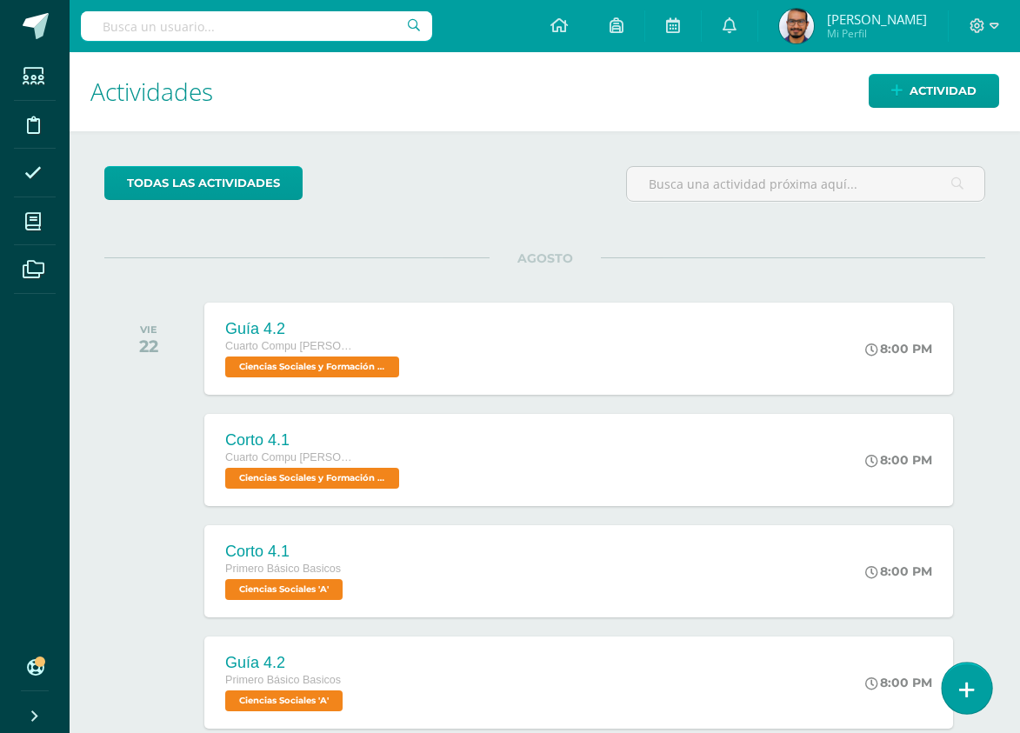
click at [977, 676] on link at bounding box center [967, 688] width 50 height 50
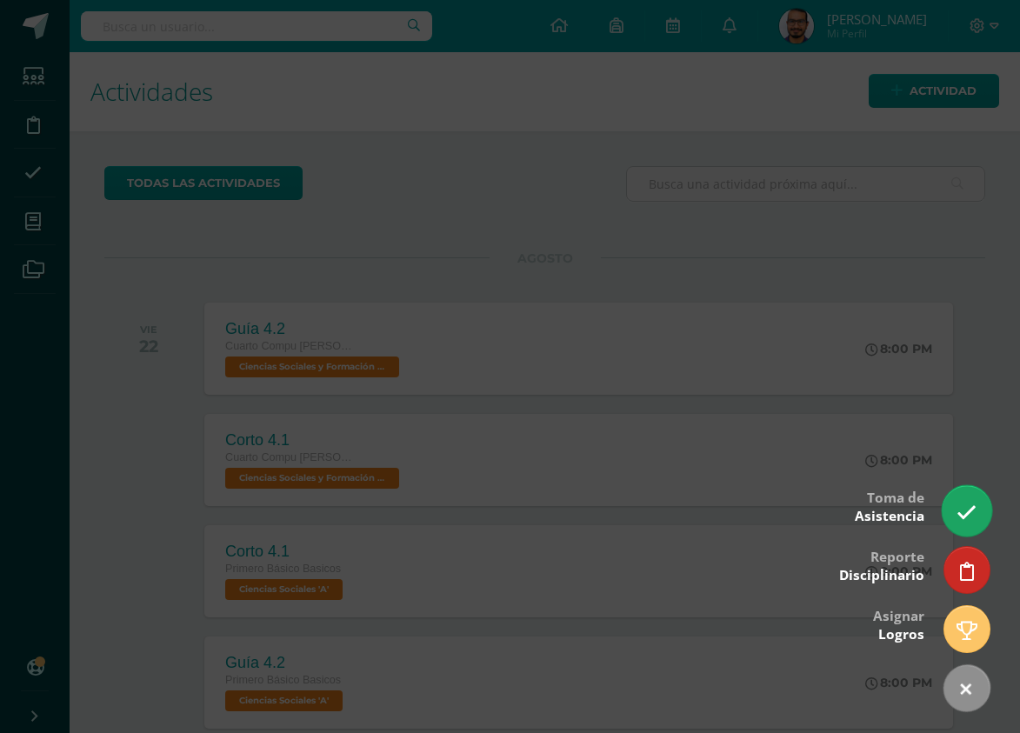
click at [961, 499] on link at bounding box center [967, 510] width 50 height 50
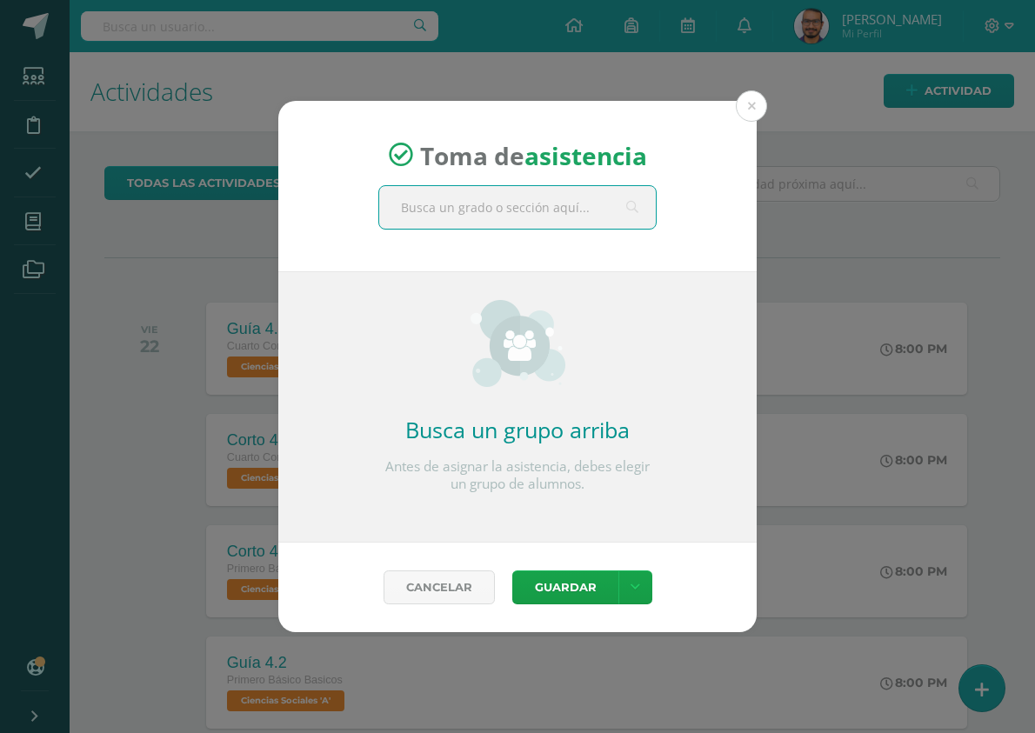
click at [540, 220] on input "text" at bounding box center [517, 207] width 277 height 43
type input "diseñ"
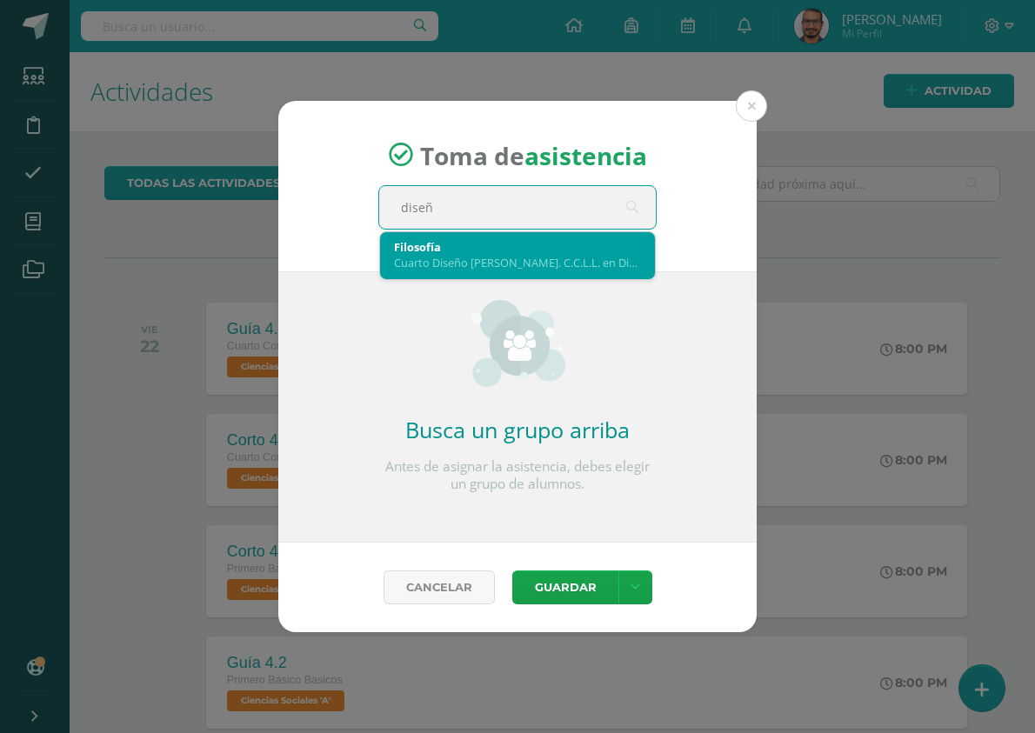
click at [554, 254] on div "Filosofía" at bounding box center [517, 247] width 247 height 16
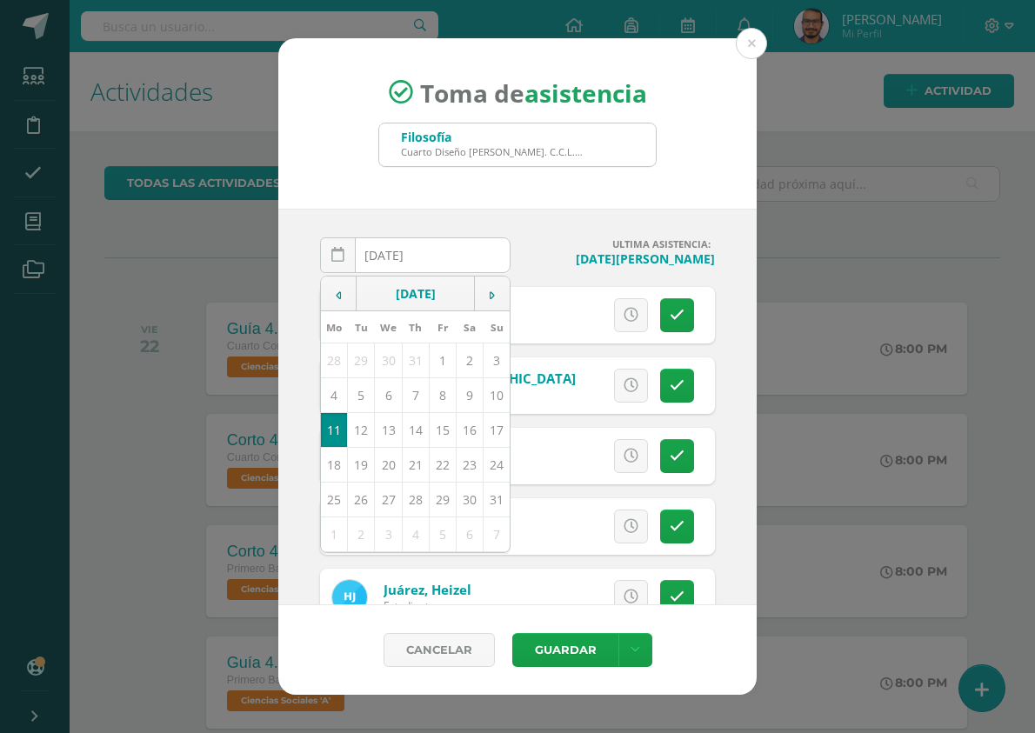
click at [544, 240] on h4 "ULTIMA ASISTENCIA:" at bounding box center [620, 243] width 190 height 13
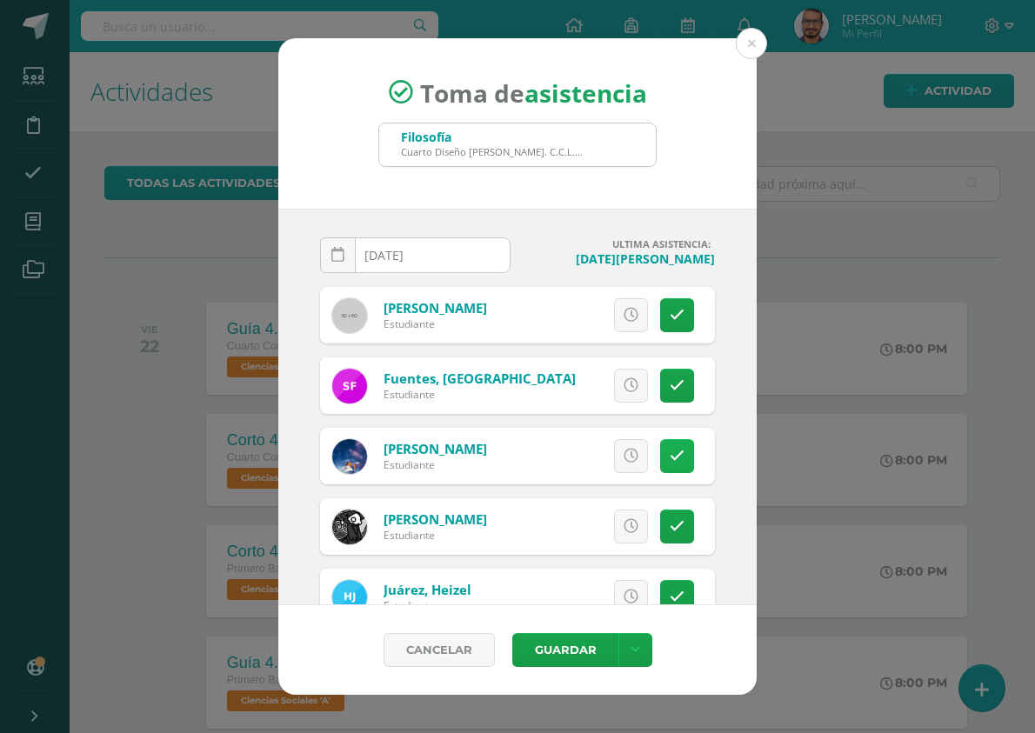
click at [670, 459] on icon at bounding box center [677, 456] width 15 height 15
click at [604, 458] on span "Excusa" at bounding box center [602, 456] width 48 height 32
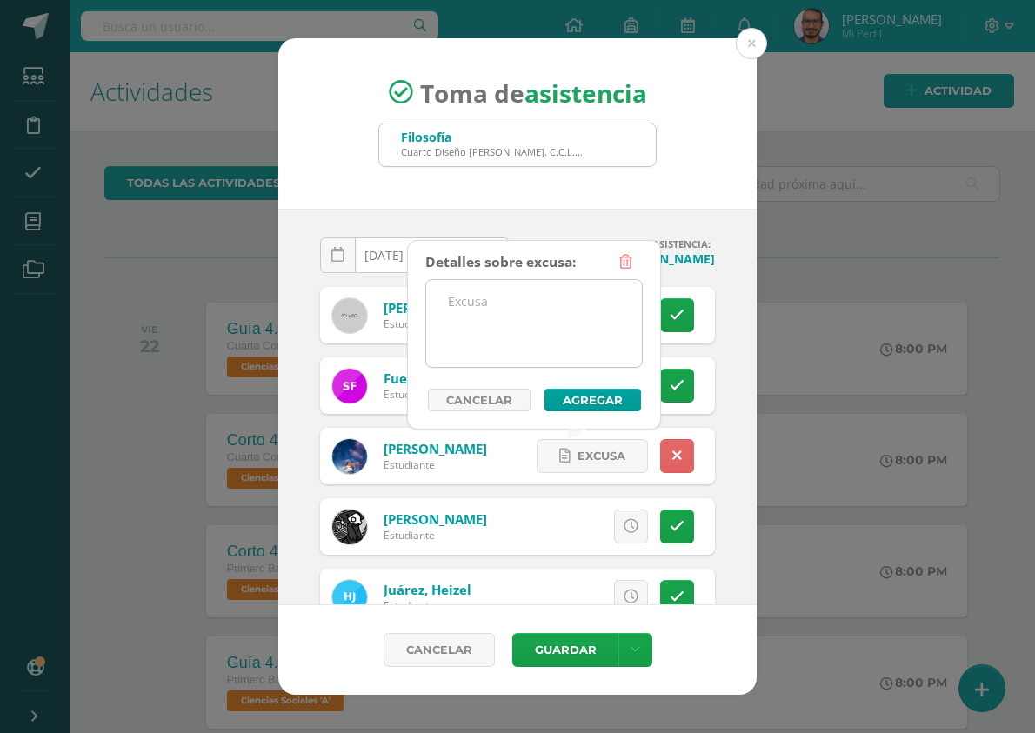
click at [464, 310] on textarea at bounding box center [534, 323] width 216 height 87
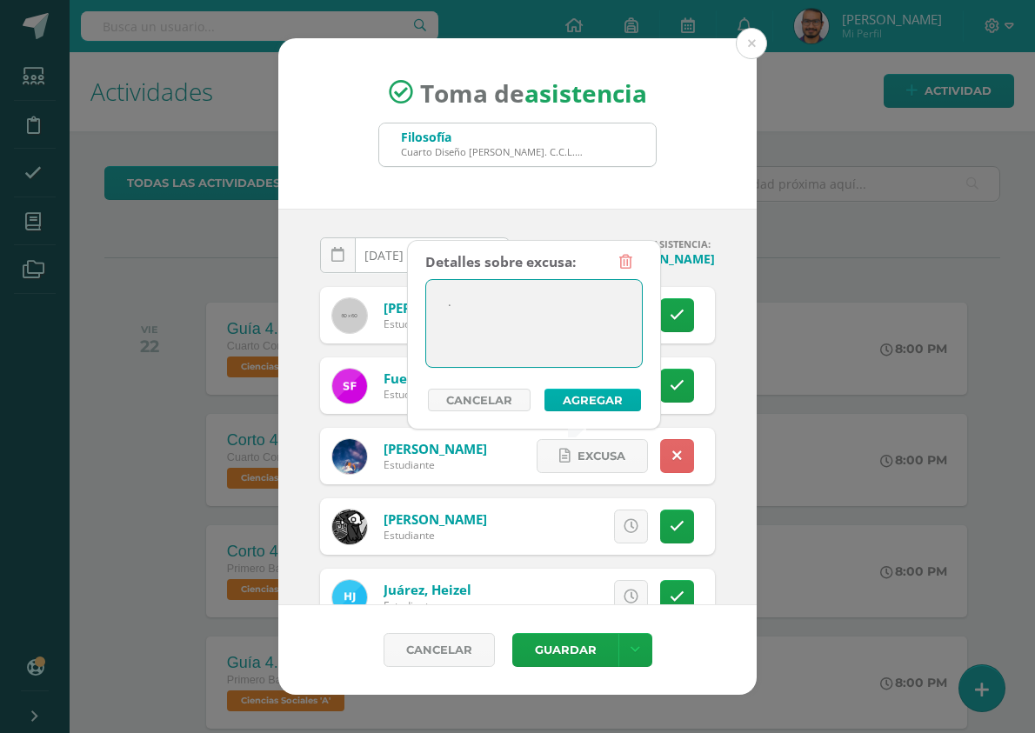
type textarea "."
click at [595, 404] on button "Agregar" at bounding box center [593, 400] width 97 height 23
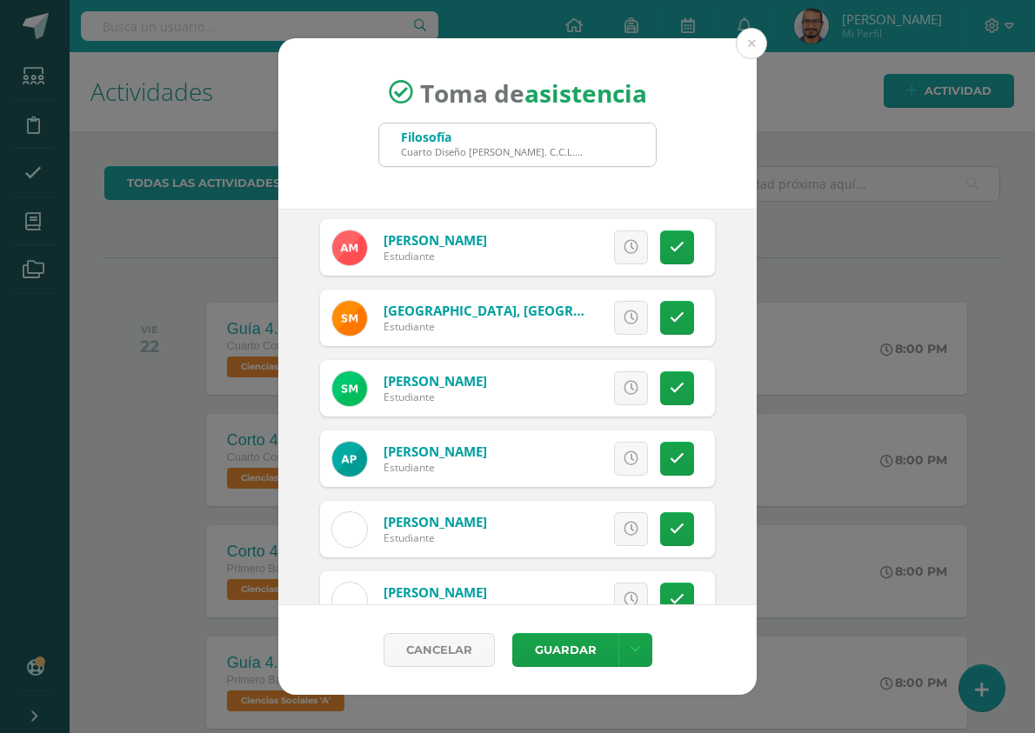
scroll to position [522, 0]
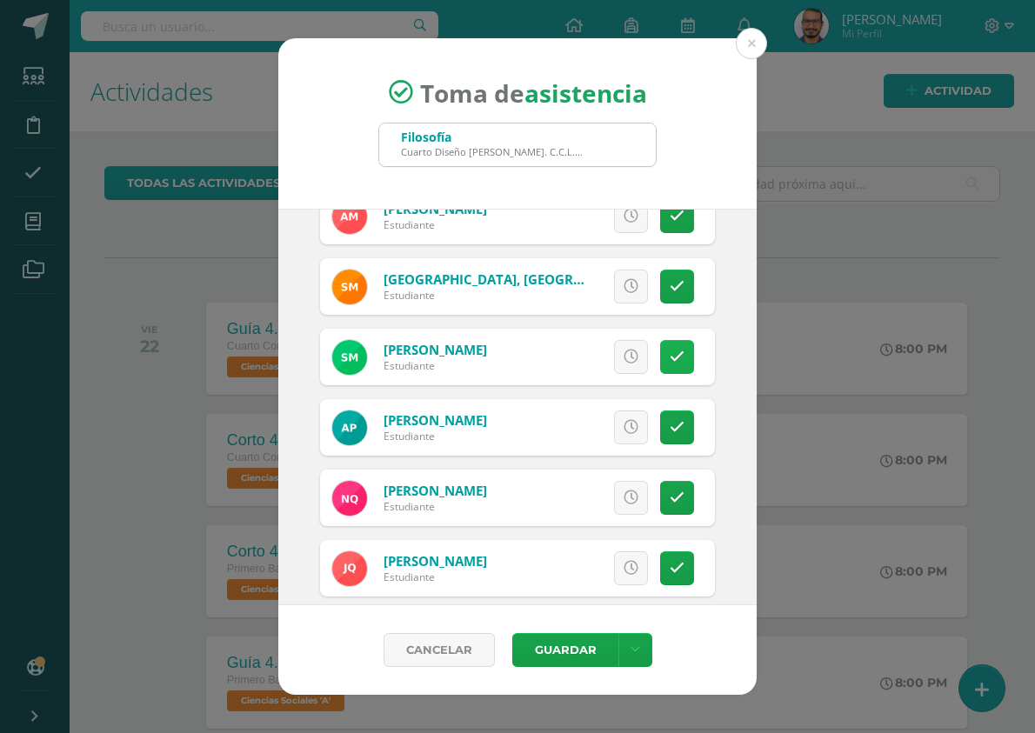
drag, startPoint x: 667, startPoint y: 355, endPoint x: 657, endPoint y: 356, distance: 10.5
click at [670, 355] on icon at bounding box center [677, 357] width 15 height 15
click at [578, 362] on span "Excusa" at bounding box center [602, 357] width 48 height 32
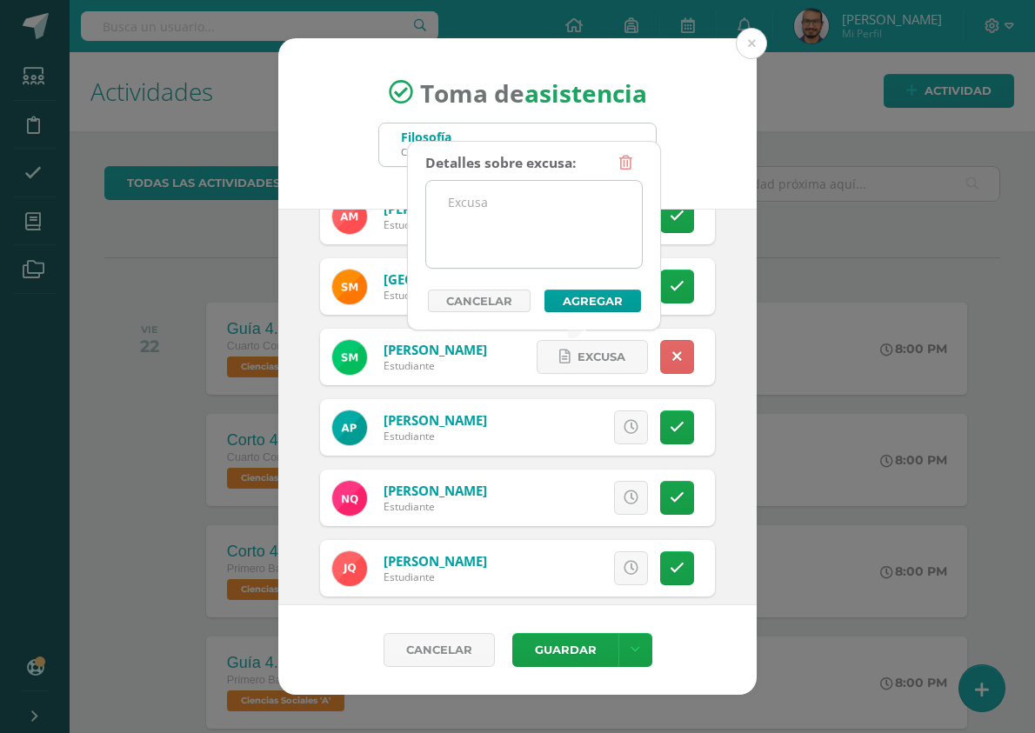
click at [554, 222] on textarea at bounding box center [534, 224] width 216 height 87
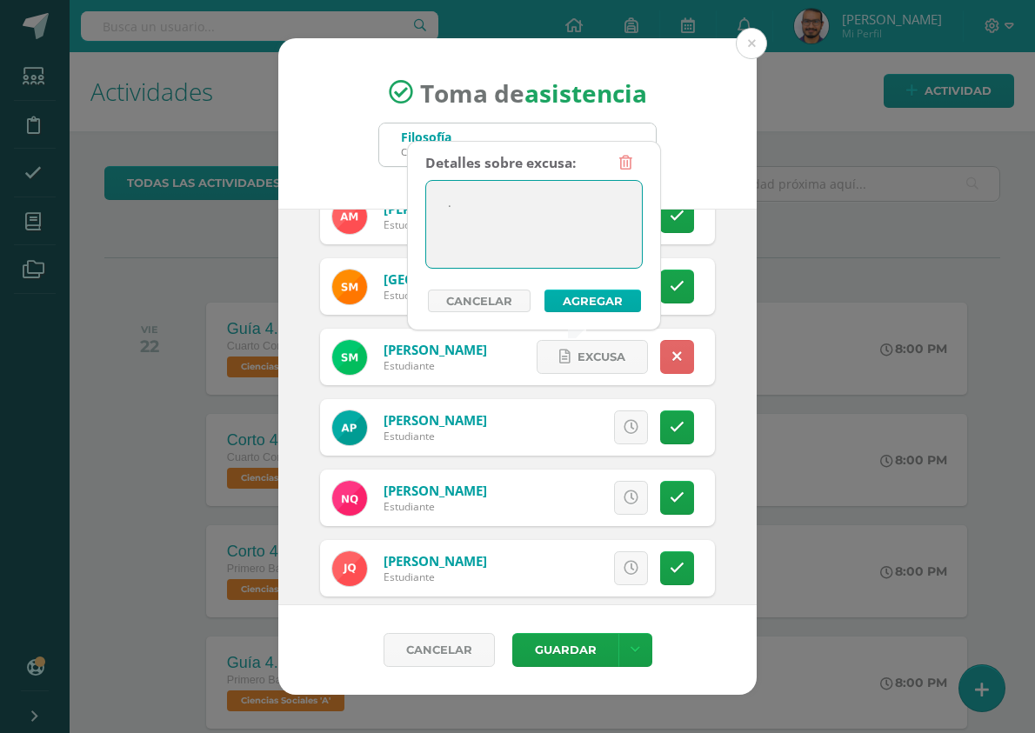
type textarea "."
click at [583, 303] on button "Agregar" at bounding box center [593, 301] width 97 height 23
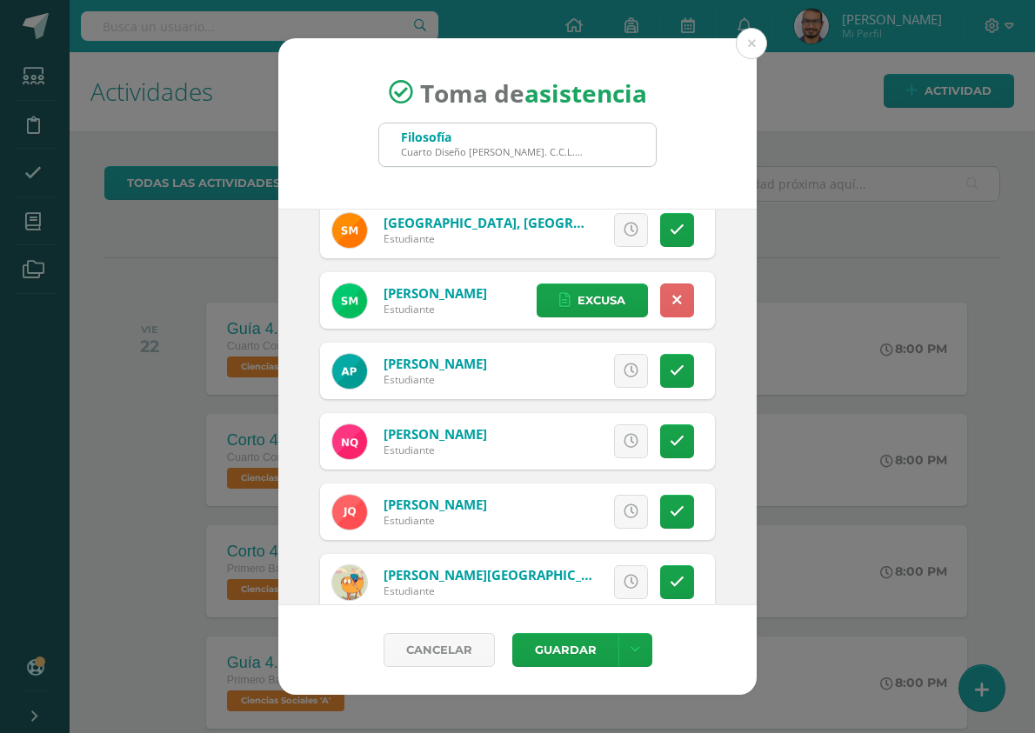
scroll to position [609, 0]
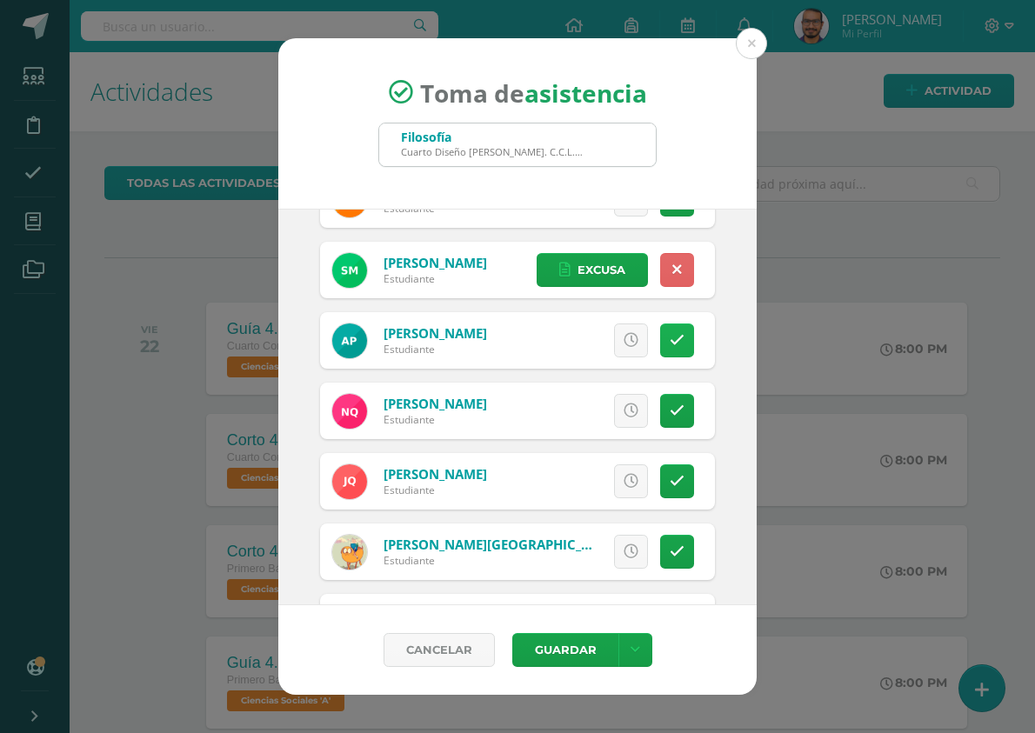
click at [670, 343] on icon at bounding box center [677, 340] width 15 height 15
click at [591, 341] on span "Excusa" at bounding box center [602, 340] width 48 height 32
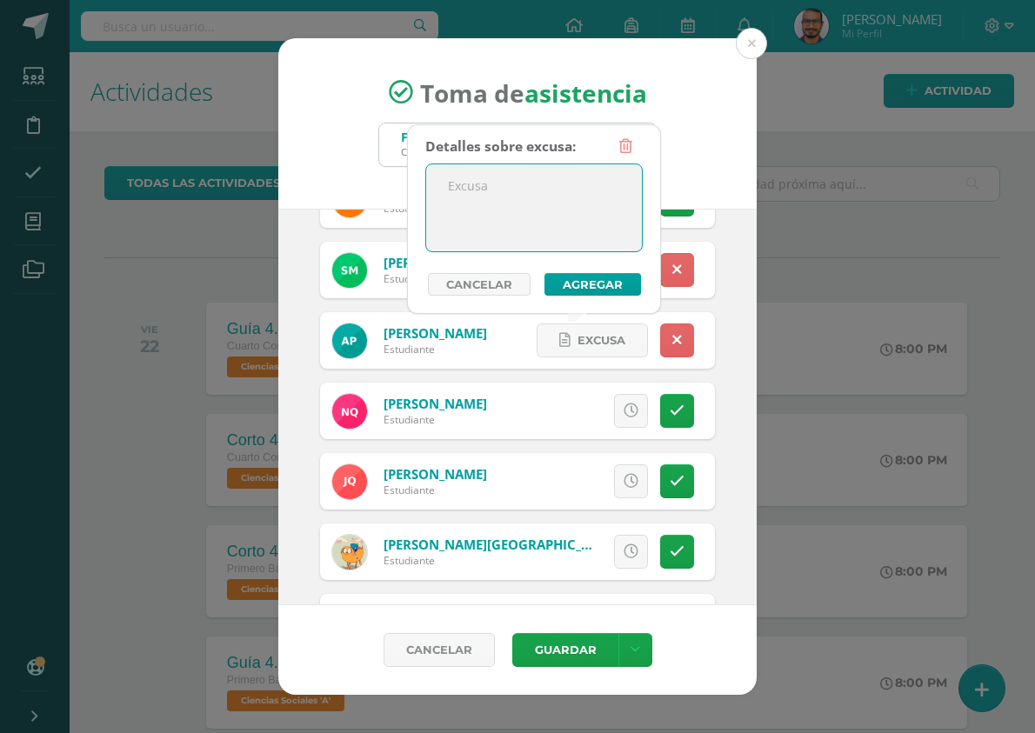
click at [518, 173] on textarea at bounding box center [534, 207] width 216 height 87
type textarea "."
click at [585, 293] on button "Agregar" at bounding box center [593, 284] width 97 height 23
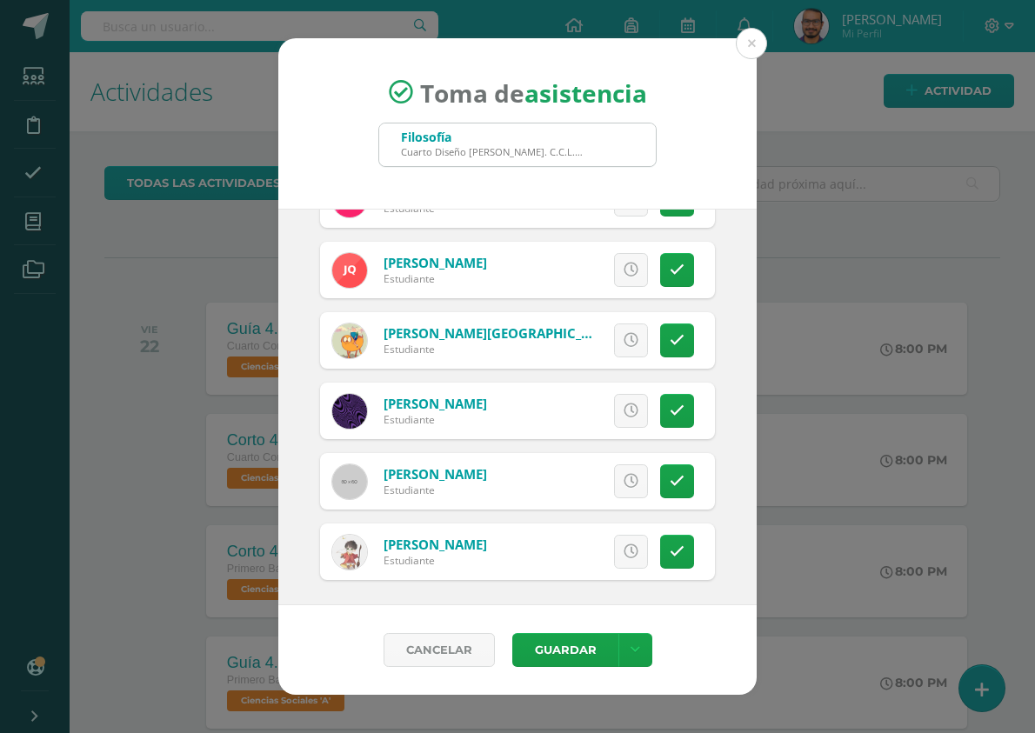
scroll to position [824, 0]
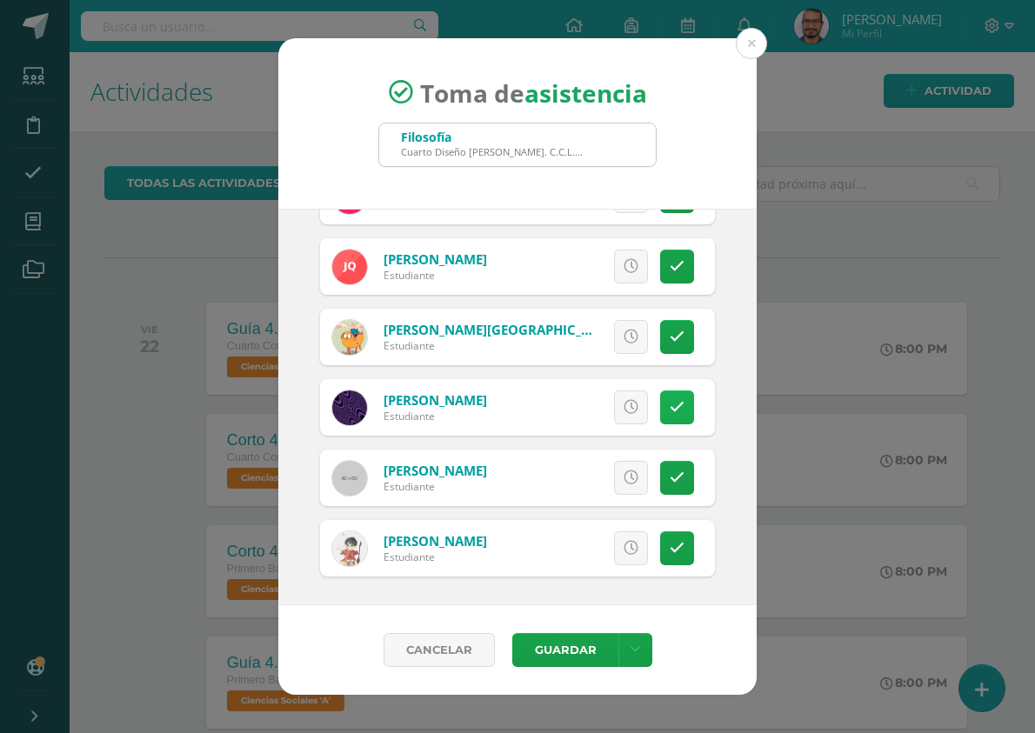
click at [672, 404] on link at bounding box center [677, 408] width 34 height 34
click at [550, 394] on link "Excusa" at bounding box center [592, 408] width 111 height 34
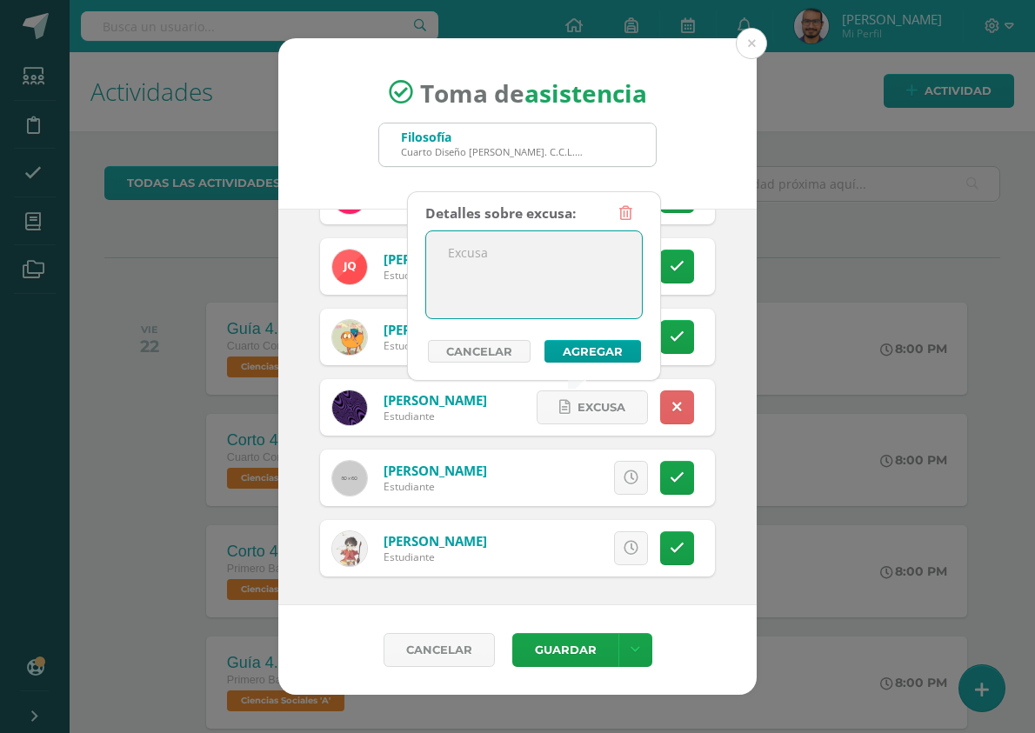
click at [545, 273] on textarea at bounding box center [534, 274] width 216 height 87
type textarea "."
click at [576, 351] on button "Agregar" at bounding box center [593, 351] width 97 height 23
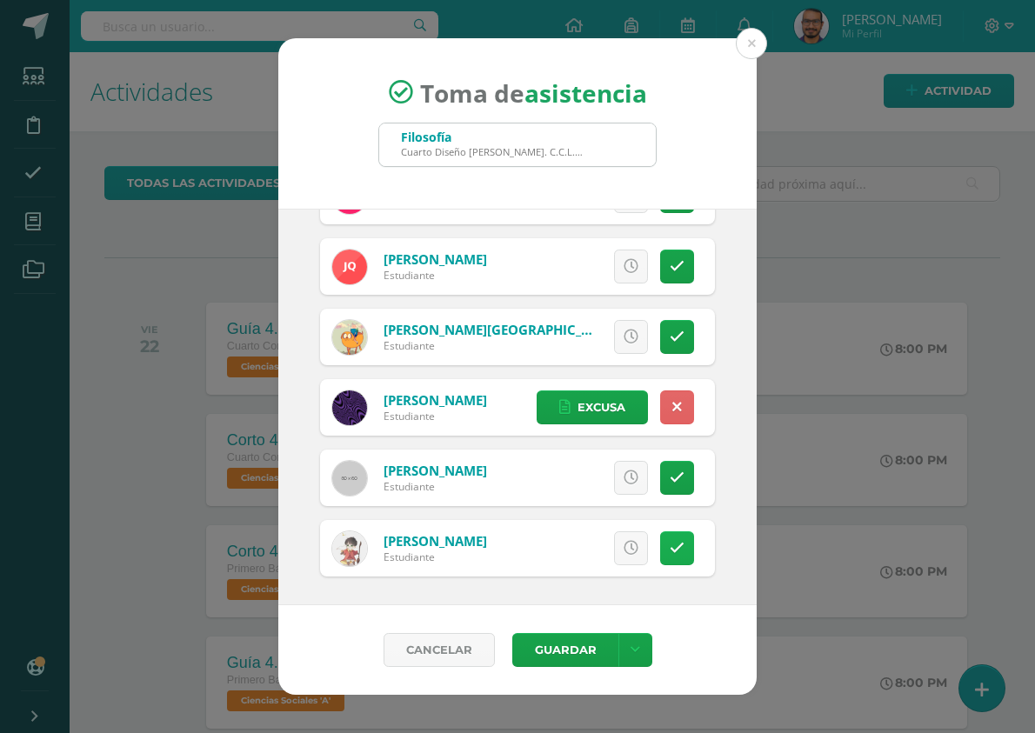
click at [670, 542] on icon at bounding box center [677, 548] width 15 height 15
click at [559, 549] on icon at bounding box center [564, 548] width 11 height 15
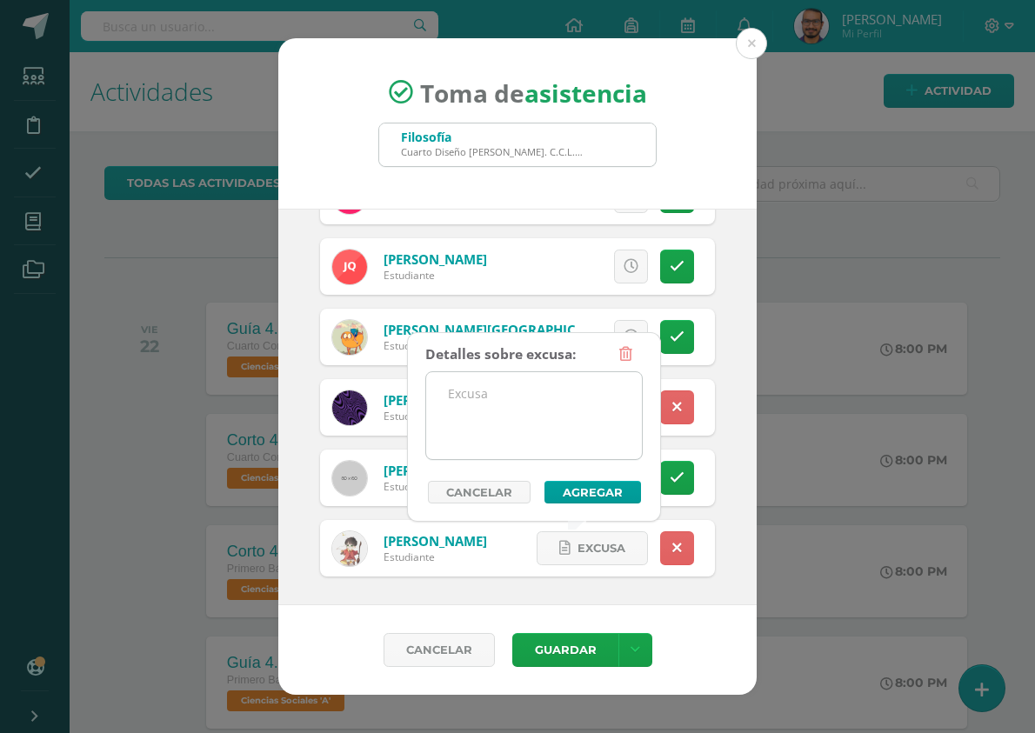
drag, startPoint x: 476, startPoint y: 405, endPoint x: 512, endPoint y: 421, distance: 39.7
click at [476, 406] on textarea at bounding box center [534, 415] width 216 height 87
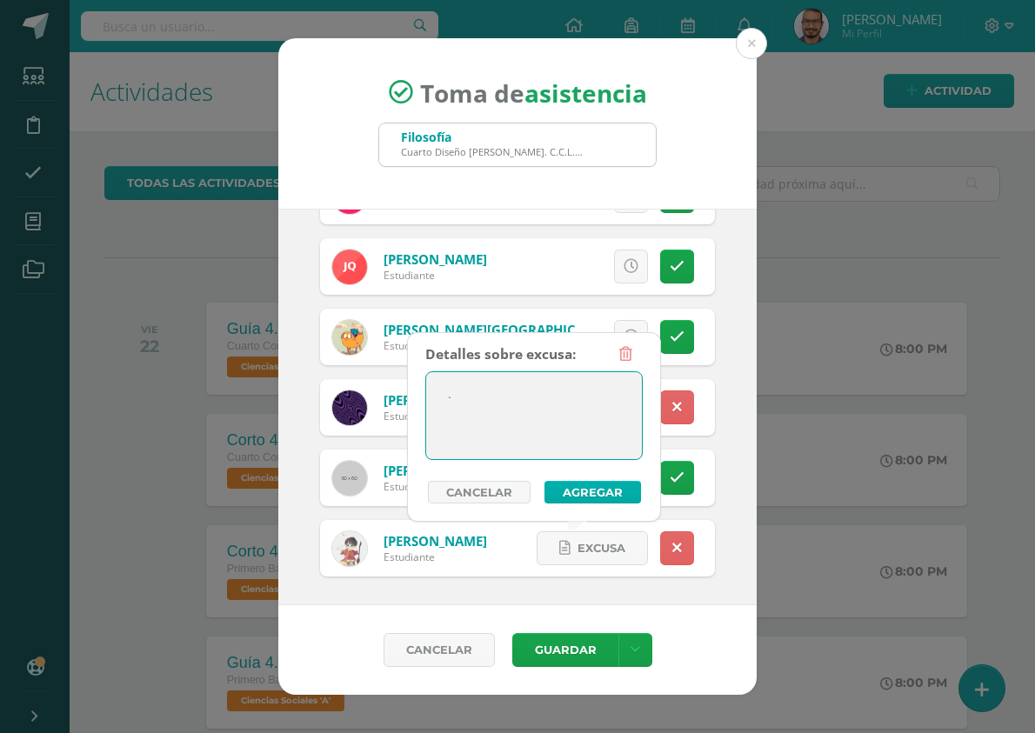
type textarea "."
click at [630, 492] on button "Agregar" at bounding box center [593, 492] width 97 height 23
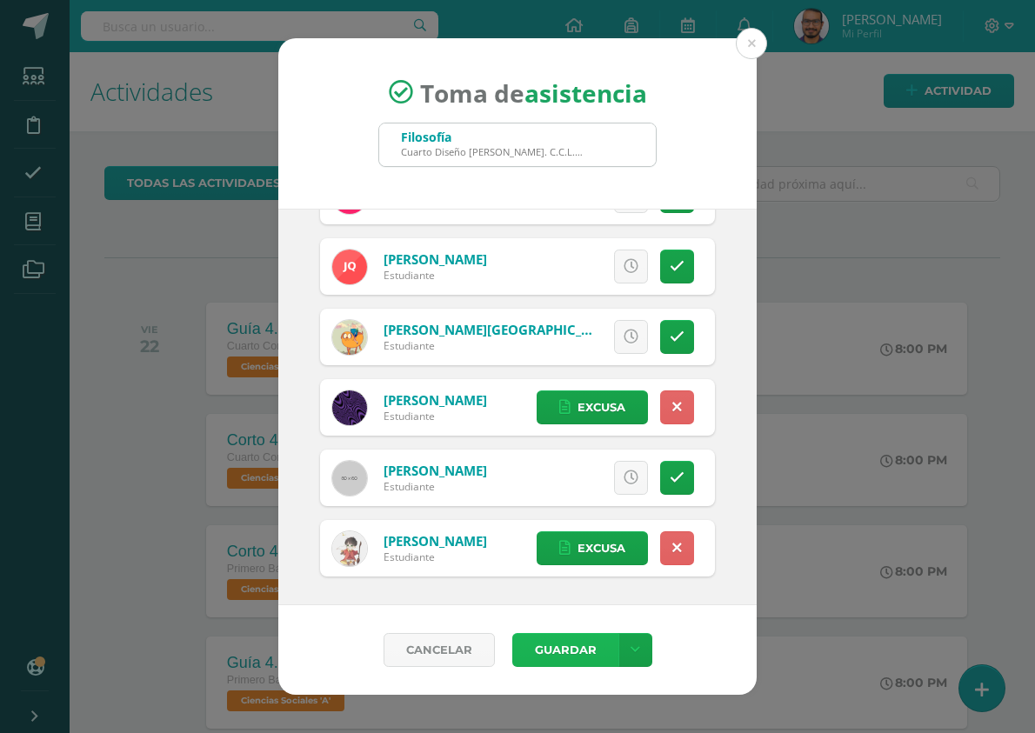
click at [573, 660] on button "Guardar" at bounding box center [565, 650] width 106 height 34
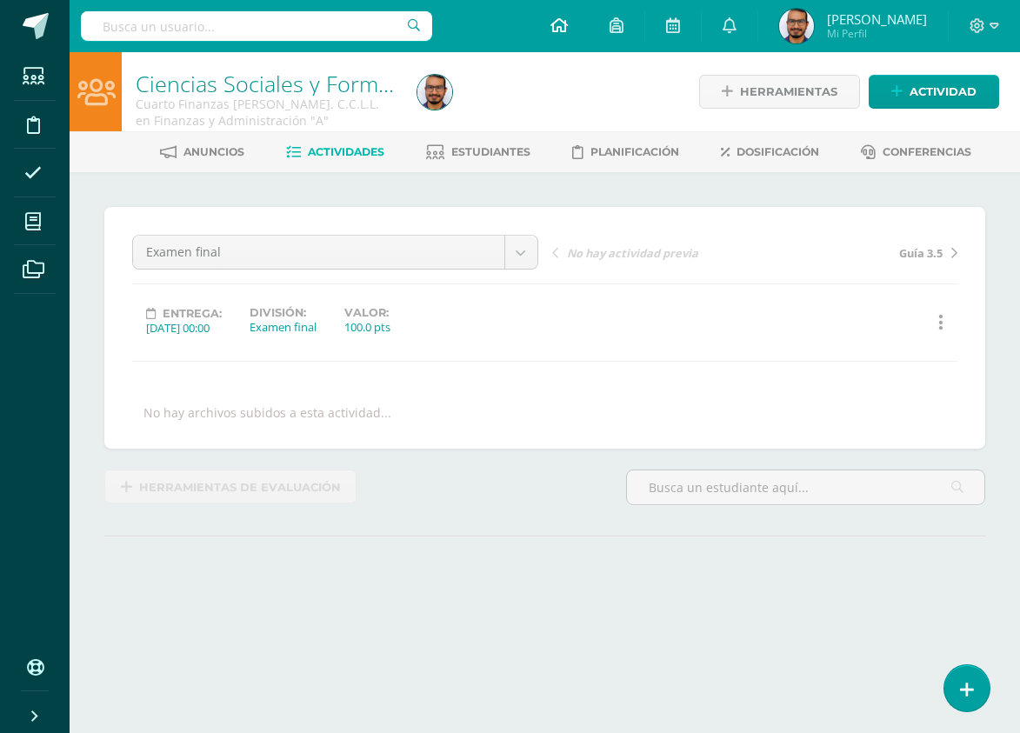
click at [568, 31] on icon at bounding box center [559, 25] width 17 height 16
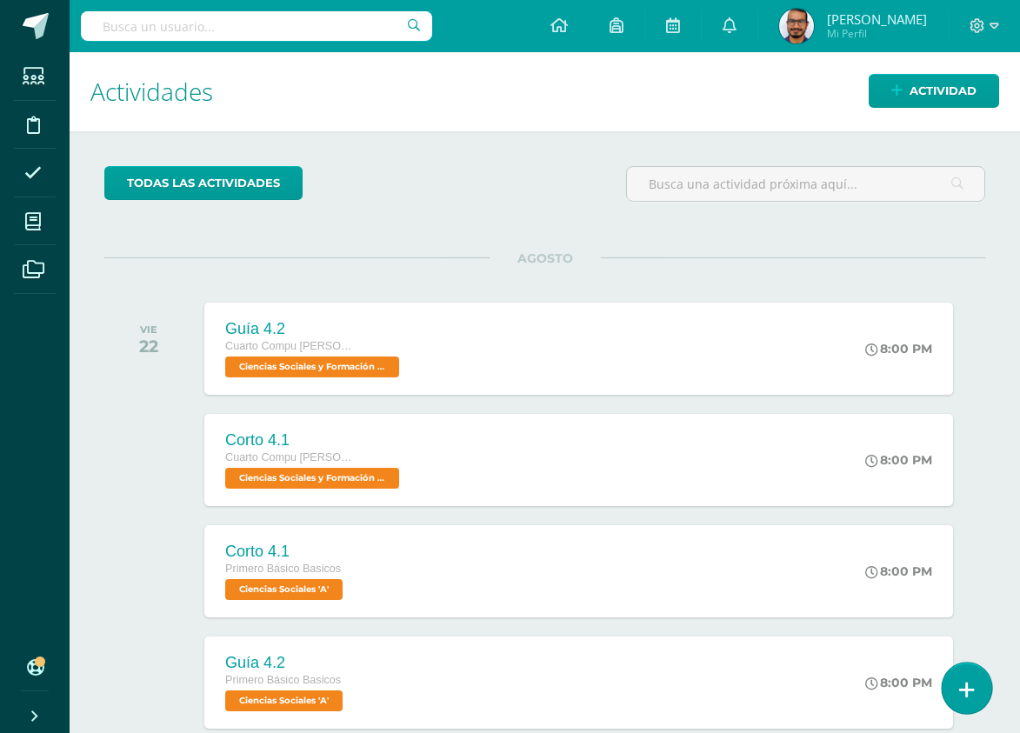
click at [984, 702] on link at bounding box center [967, 688] width 50 height 50
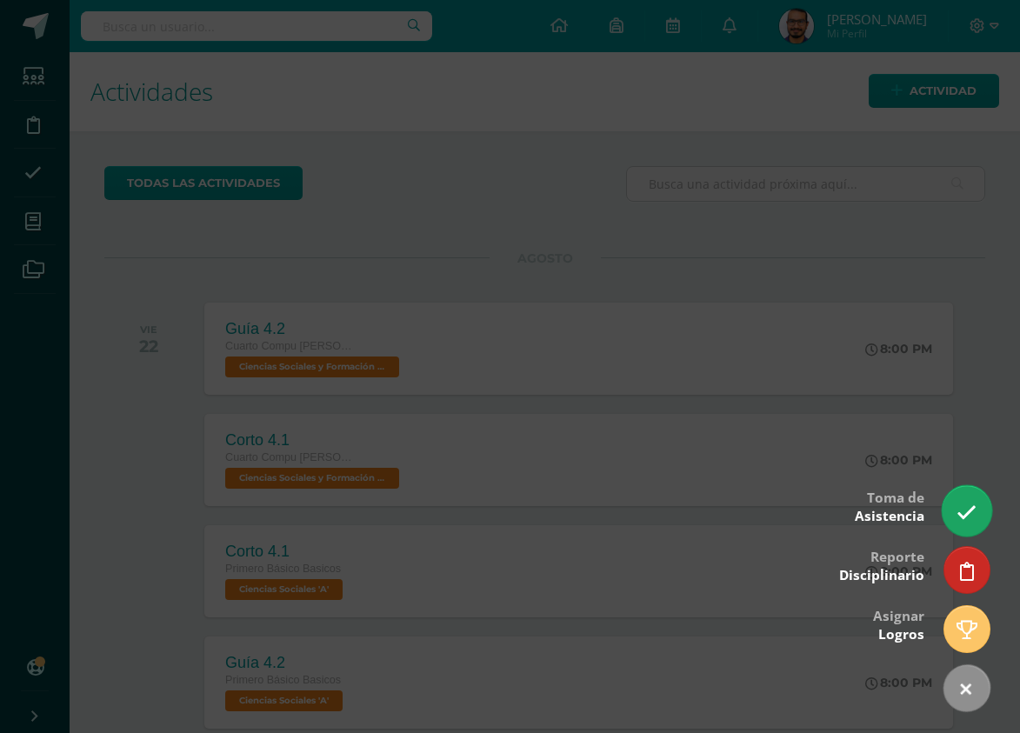
click at [972, 510] on icon at bounding box center [967, 513] width 20 height 20
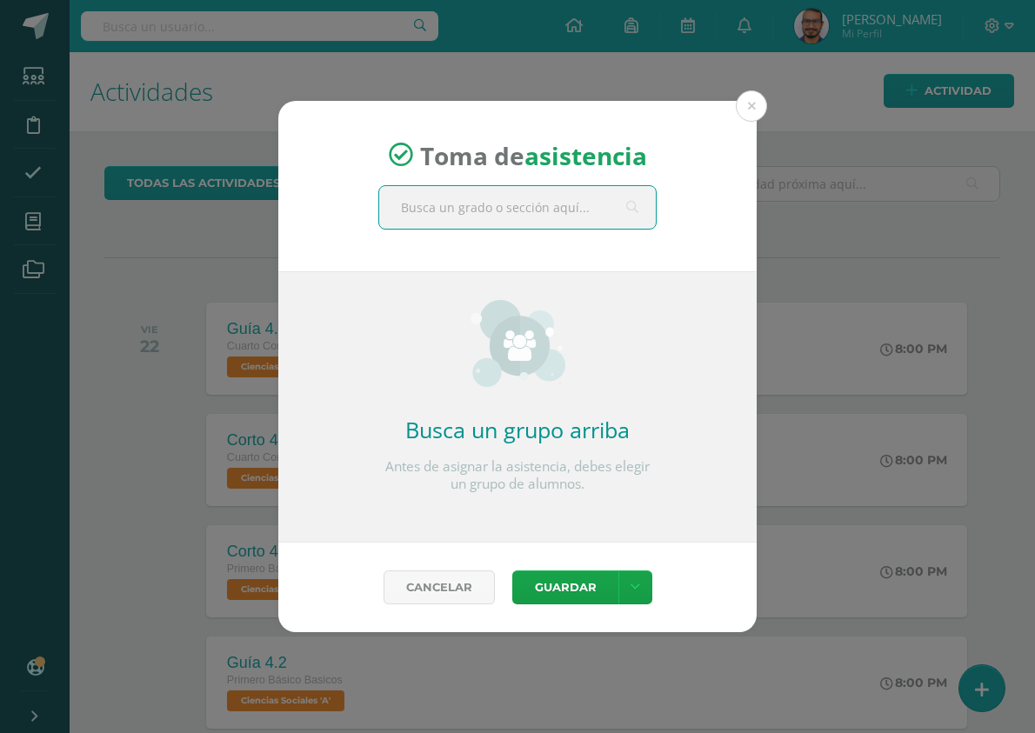
click at [506, 220] on input "text" at bounding box center [517, 207] width 277 height 43
type input "finanzas"
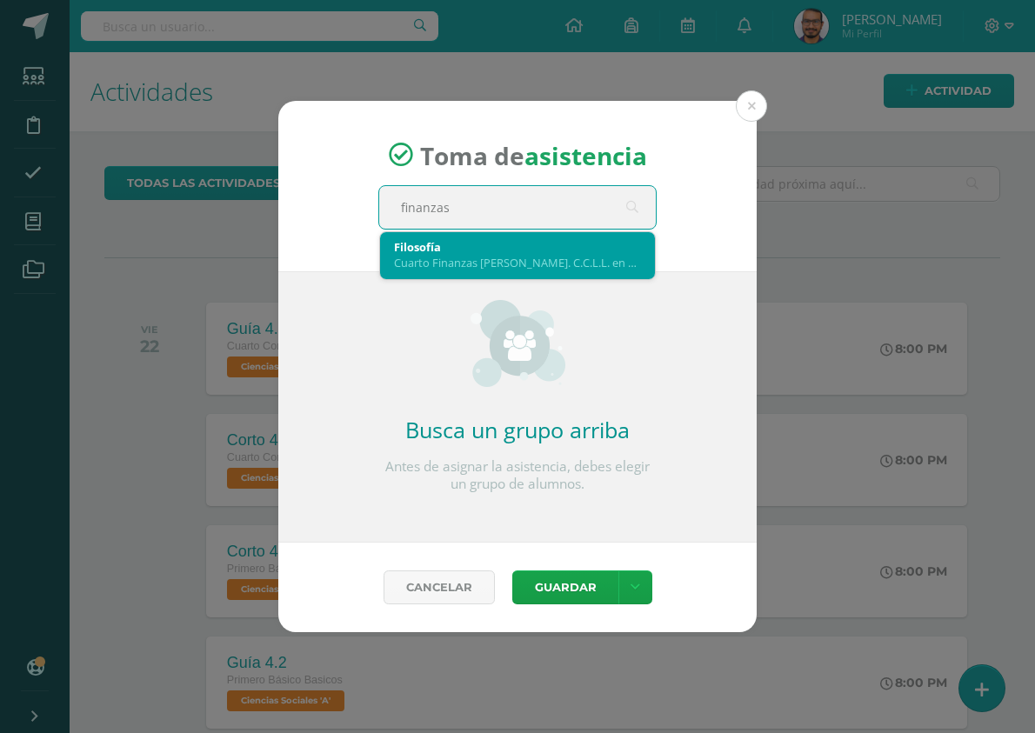
click at [523, 244] on div "Filosofía" at bounding box center [517, 247] width 247 height 16
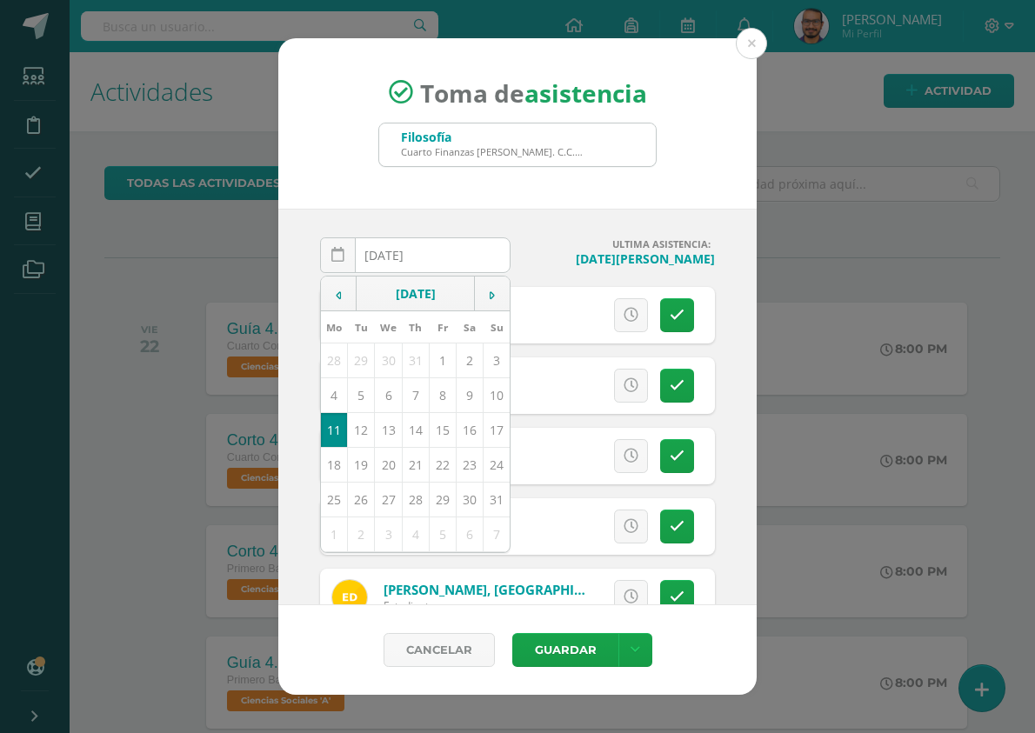
click at [542, 225] on div "2025-08-11 August, 2025 Mo Tu We Th Fr Sa Su 28 29 30 31 1 2 3 4 5 6 7 8 9 10 1…" at bounding box center [517, 407] width 478 height 397
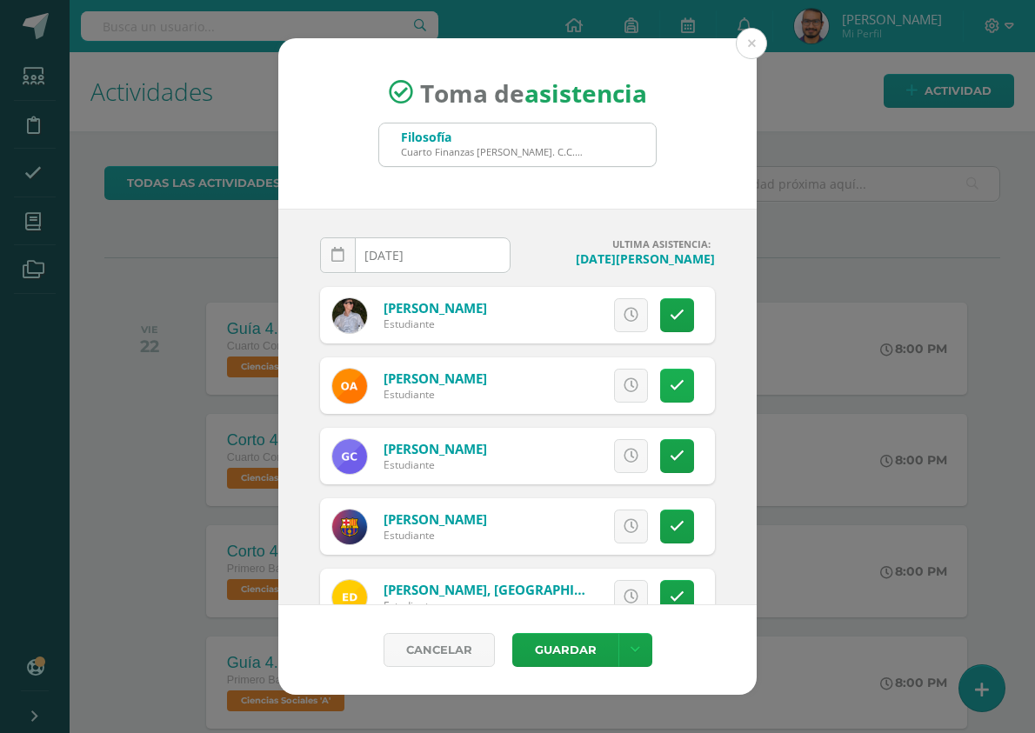
click at [670, 387] on icon at bounding box center [677, 385] width 15 height 15
click at [604, 389] on span "Excusa" at bounding box center [602, 386] width 48 height 32
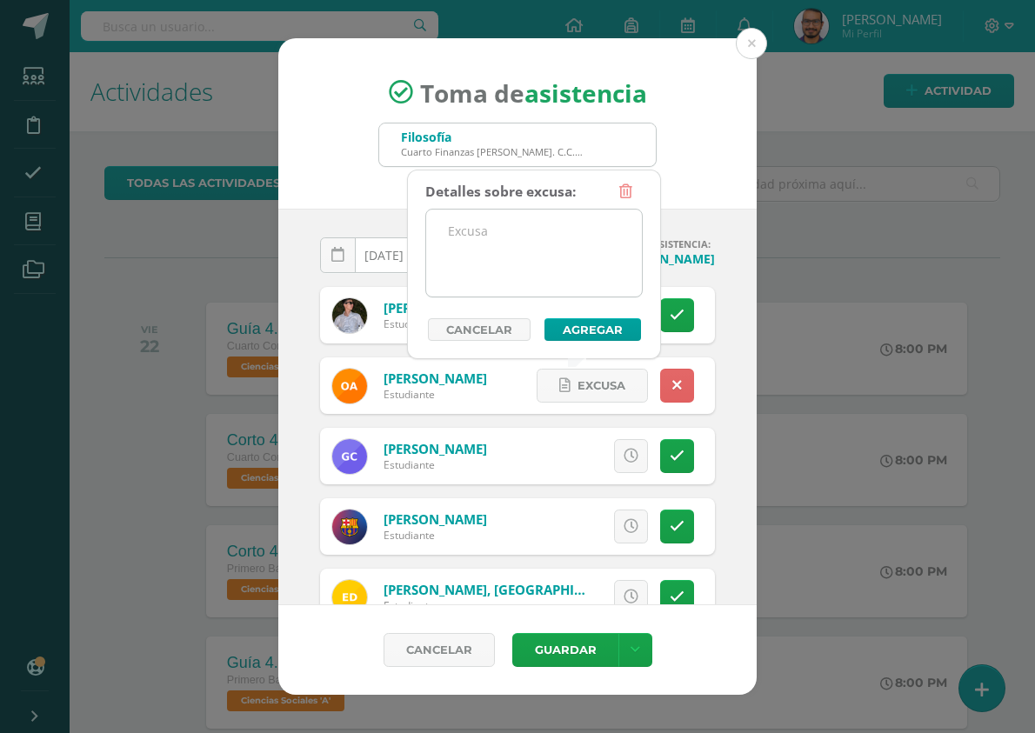
click at [541, 231] on textarea at bounding box center [534, 253] width 216 height 87
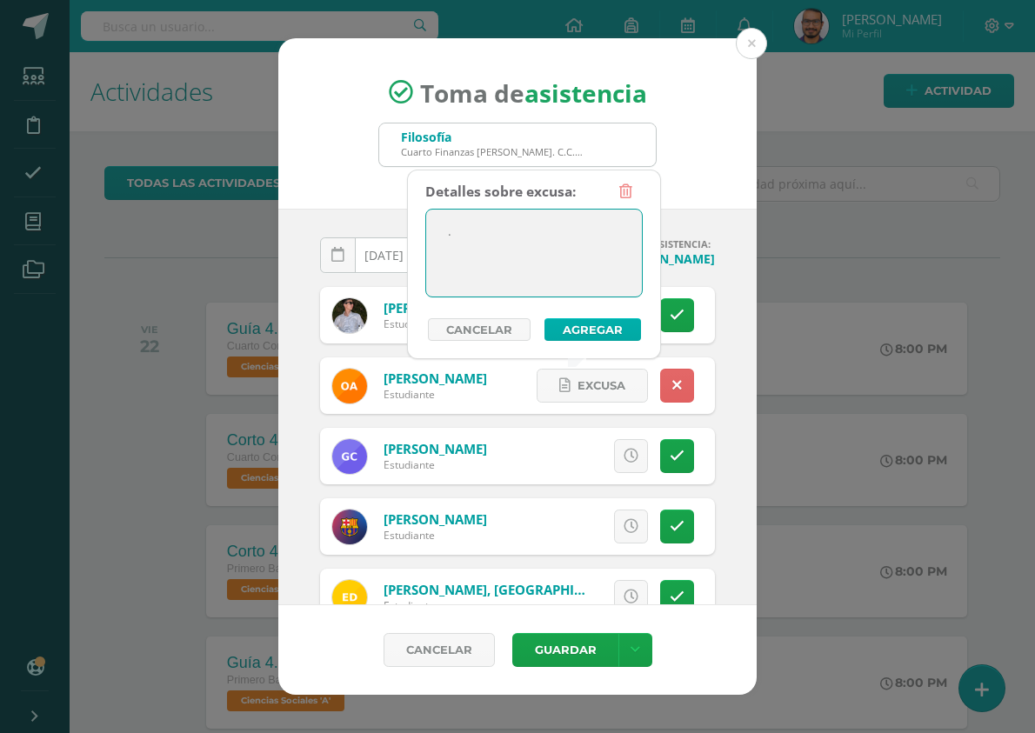
type textarea "."
click at [587, 334] on button "Agregar" at bounding box center [593, 329] width 97 height 23
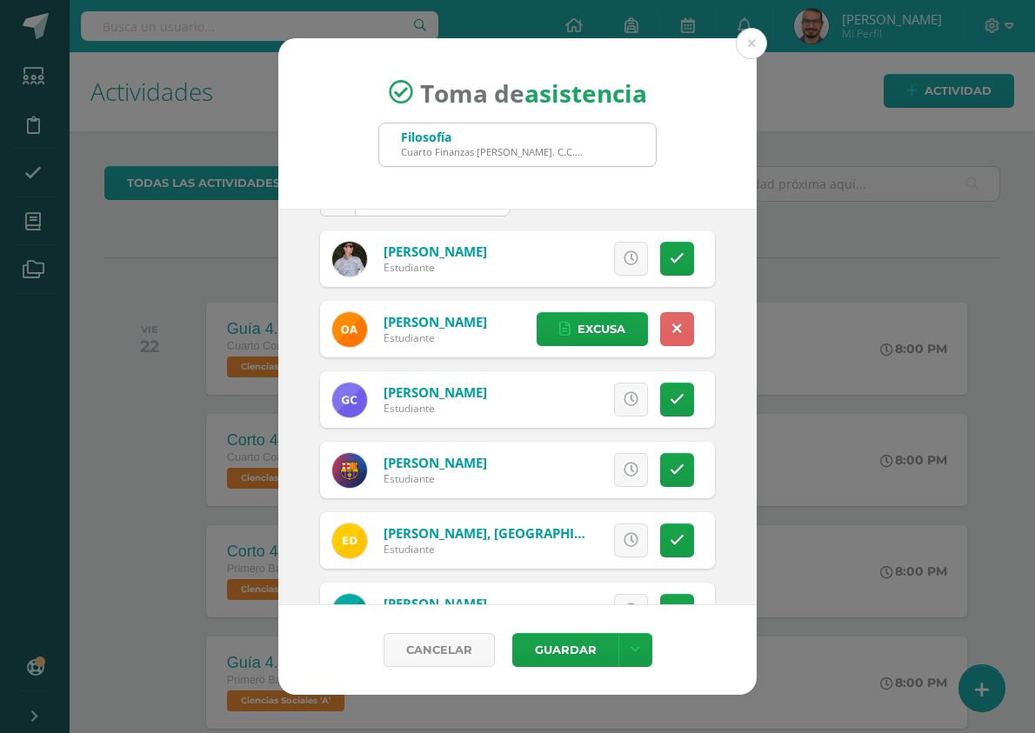
scroll to position [87, 0]
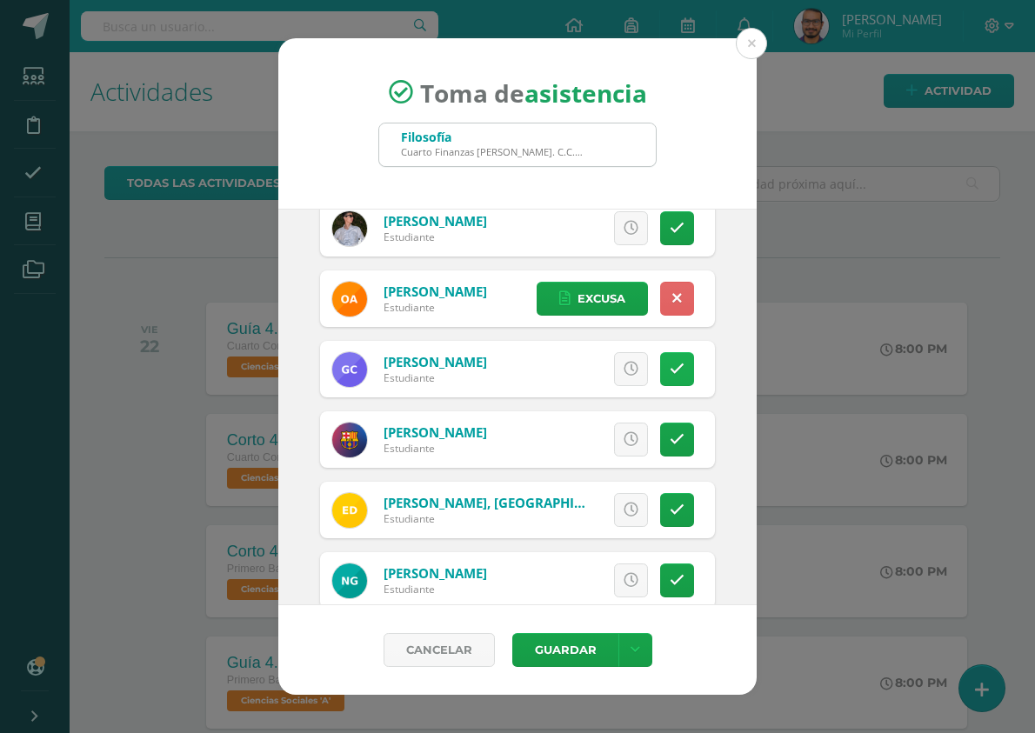
click at [672, 365] on link at bounding box center [677, 369] width 34 height 34
click at [558, 368] on link "Excusa" at bounding box center [592, 369] width 111 height 34
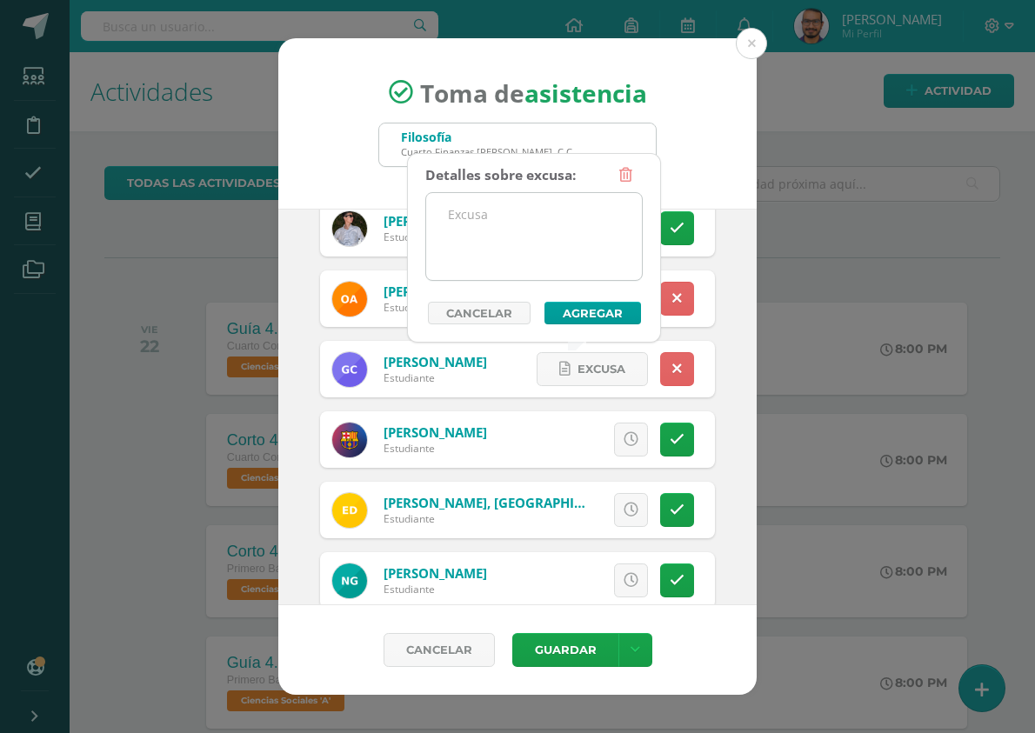
click at [583, 237] on textarea at bounding box center [534, 236] width 216 height 87
type textarea "."
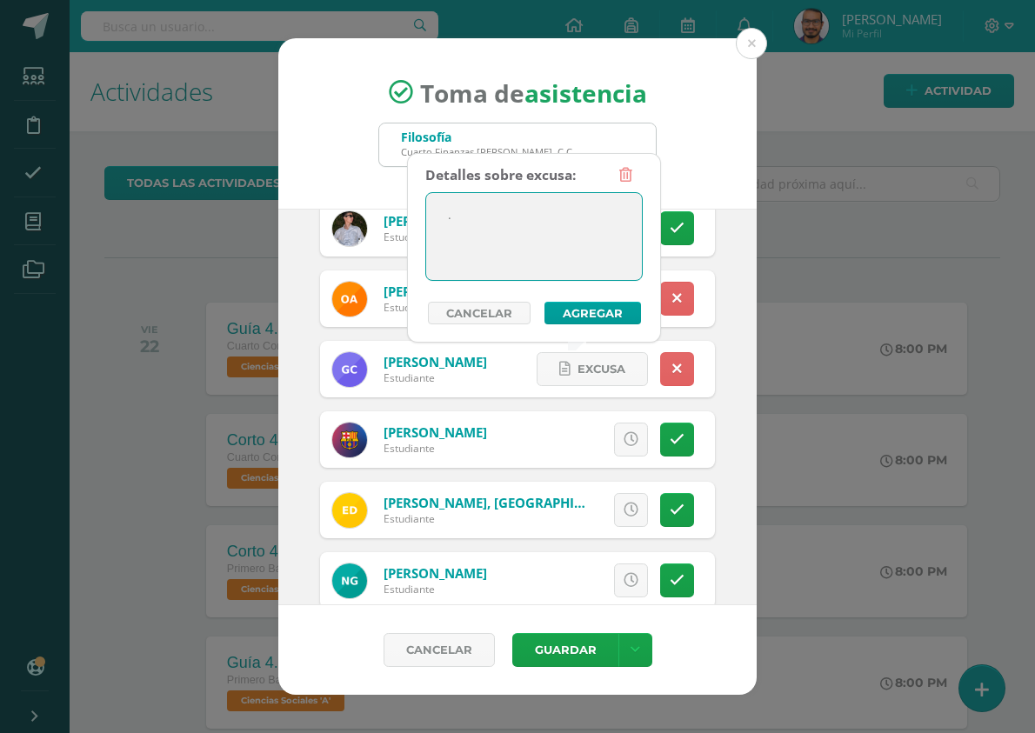
click at [598, 317] on button "Agregar" at bounding box center [593, 313] width 97 height 23
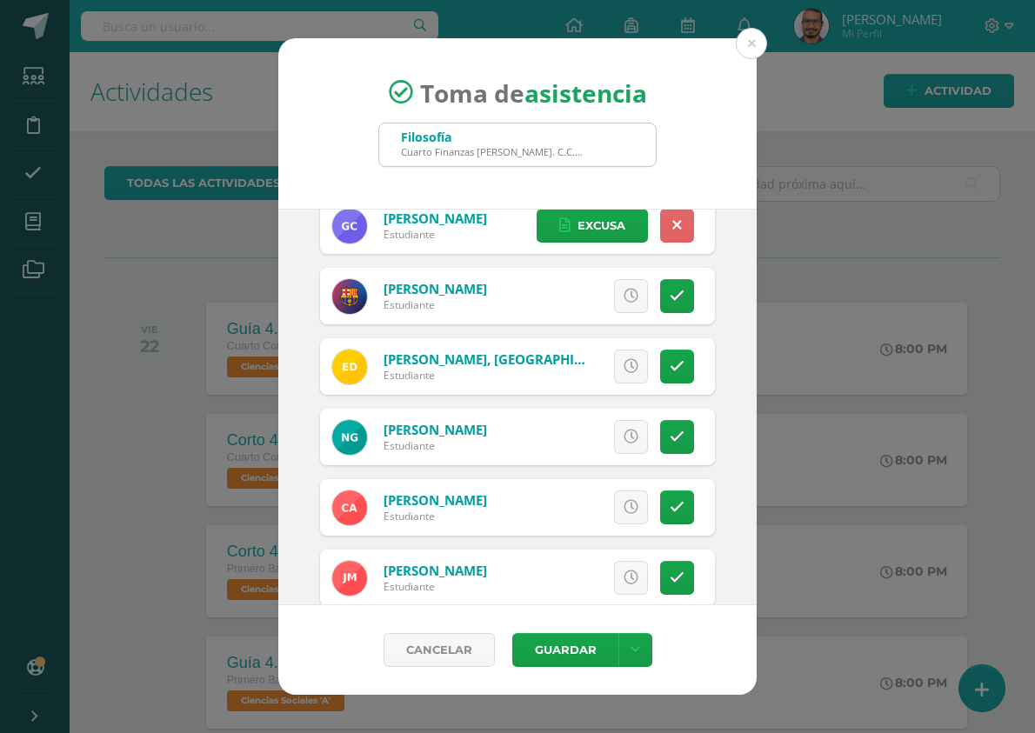
scroll to position [261, 0]
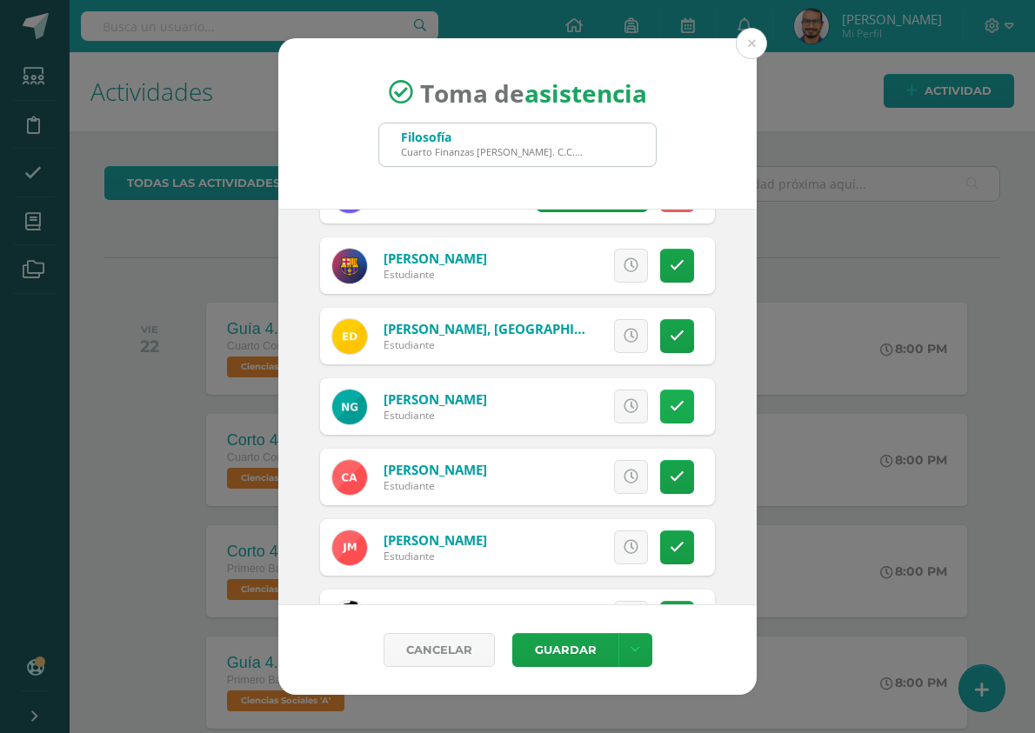
click at [672, 416] on link at bounding box center [677, 407] width 34 height 34
click at [578, 399] on span "Excusa" at bounding box center [602, 407] width 48 height 32
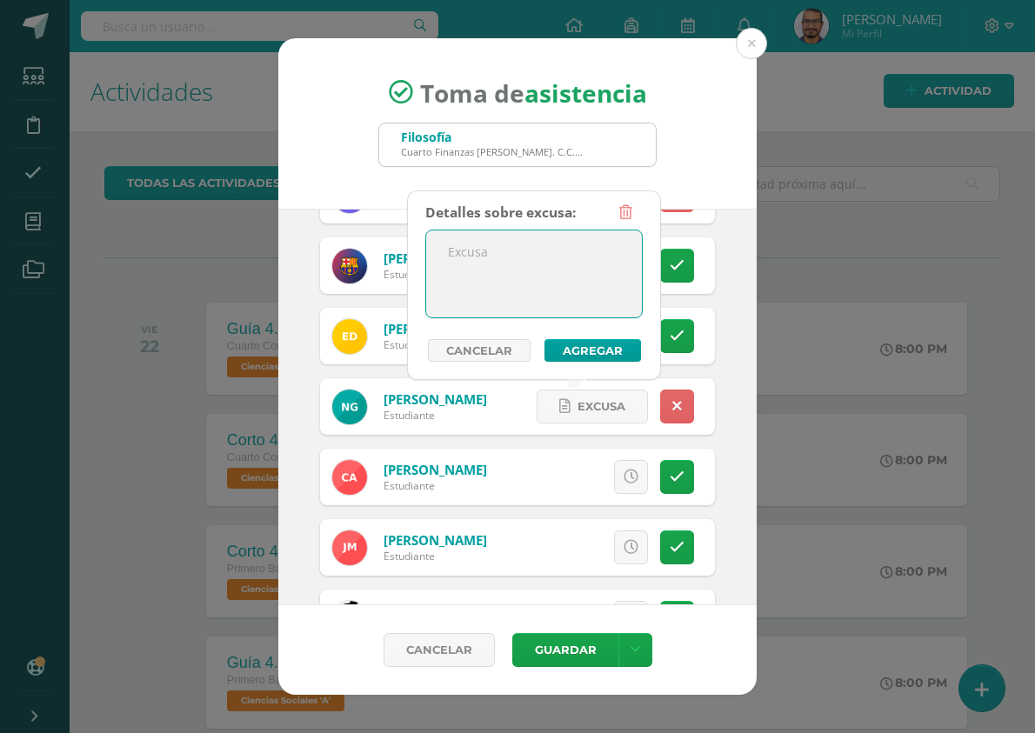
click at [541, 257] on textarea at bounding box center [534, 274] width 216 height 87
type textarea "."
click at [610, 357] on button "Agregar" at bounding box center [593, 350] width 97 height 23
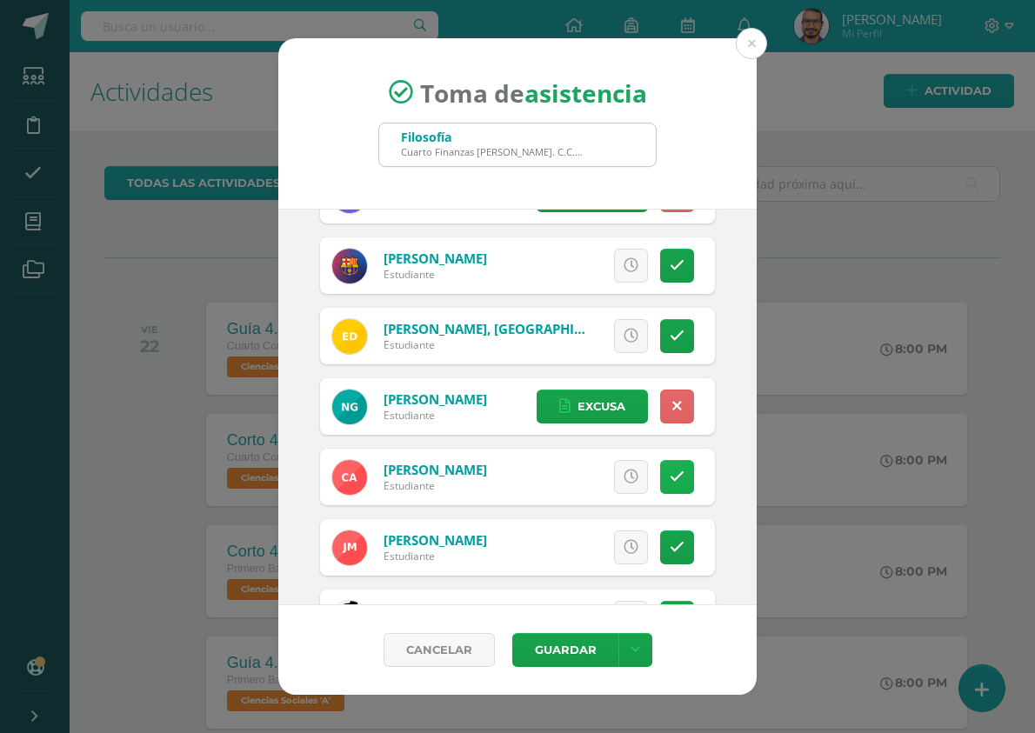
click at [660, 474] on link at bounding box center [677, 477] width 34 height 34
click at [594, 469] on span "Excusa" at bounding box center [602, 477] width 48 height 32
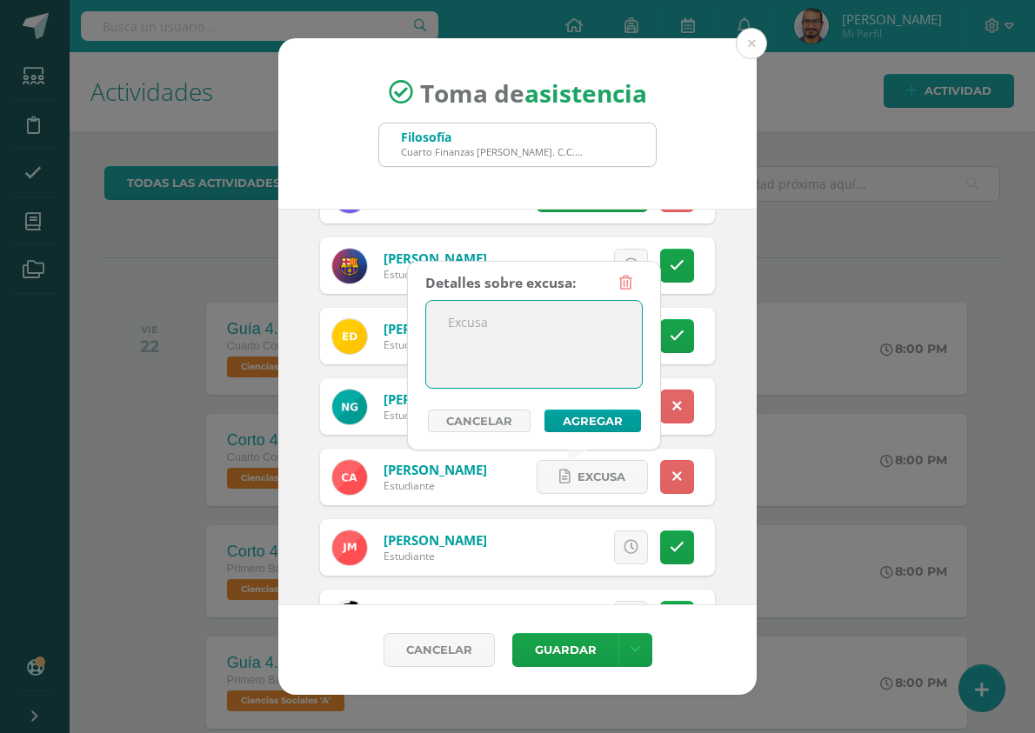
drag, startPoint x: 536, startPoint y: 304, endPoint x: 536, endPoint y: 314, distance: 10.4
click at [536, 307] on textarea at bounding box center [534, 344] width 216 height 87
type textarea "."
click at [580, 415] on button "Agregar" at bounding box center [593, 421] width 97 height 23
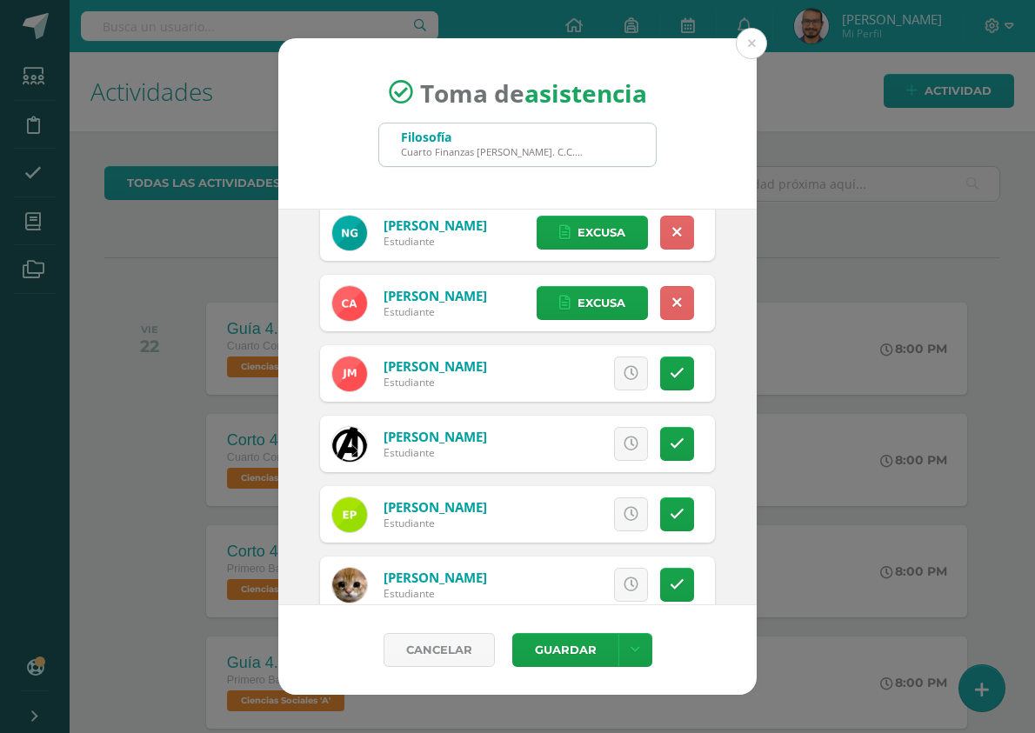
scroll to position [522, 0]
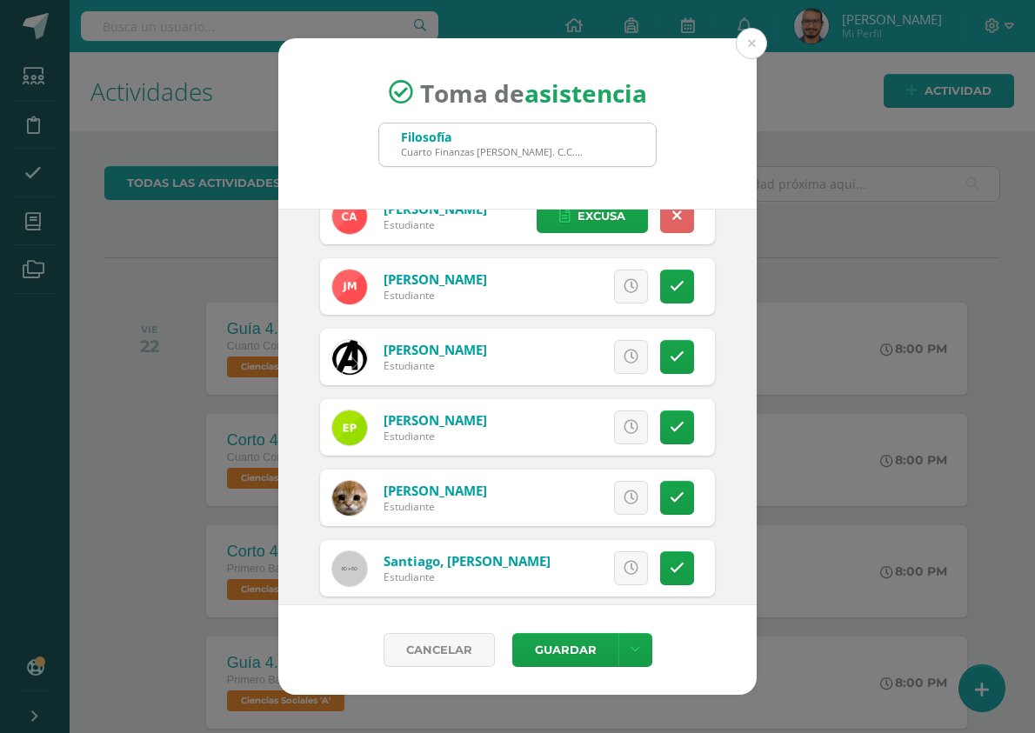
click at [624, 362] on icon at bounding box center [631, 357] width 15 height 15
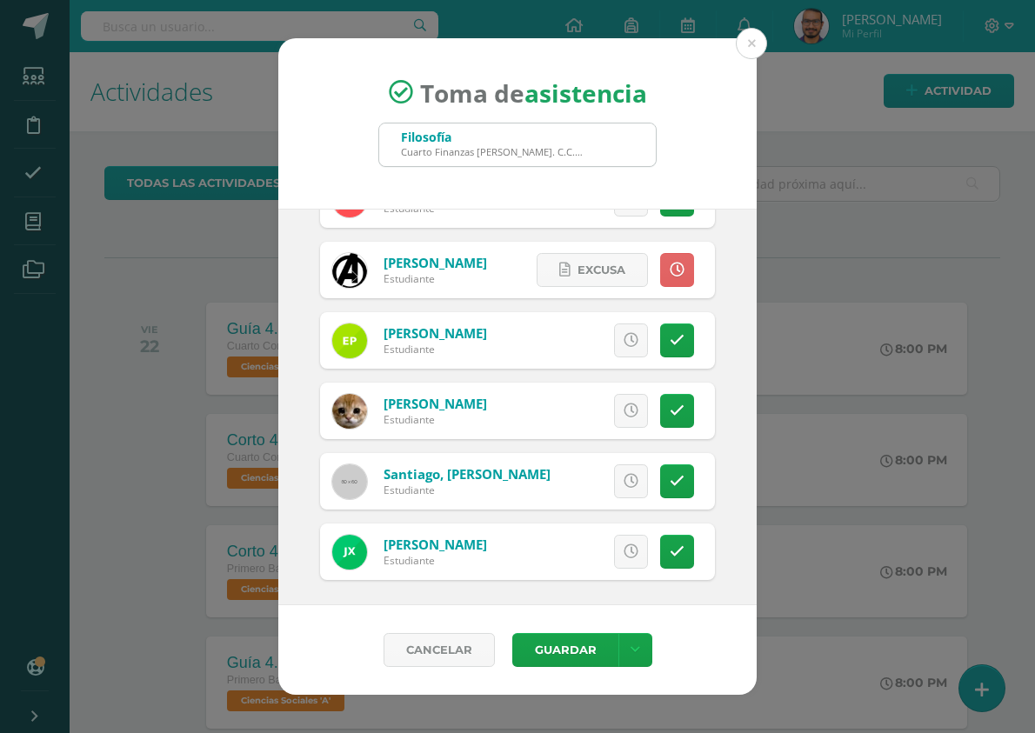
click at [543, 305] on div "Abugarade, Jorge Estudiante Excusa Detalles sobre excusa: Añadir excusa a todas…" at bounding box center [517, 129] width 395 height 902
click at [670, 475] on icon at bounding box center [677, 481] width 15 height 15
click at [599, 484] on span "Excusa" at bounding box center [602, 481] width 48 height 32
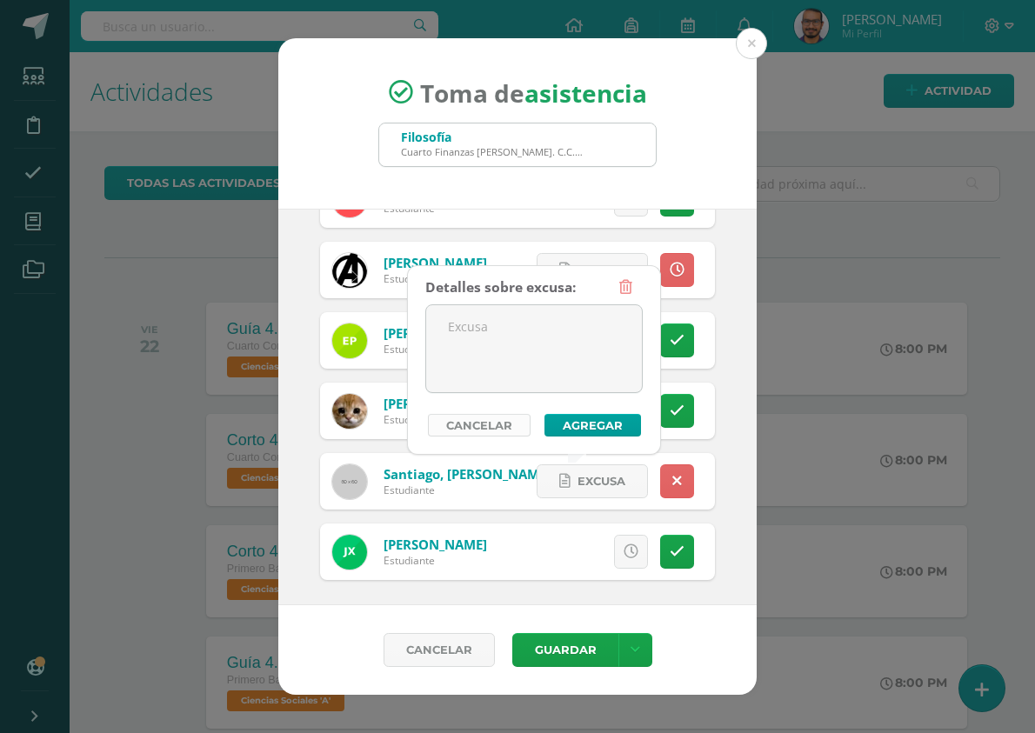
click at [504, 424] on link "Cancelar" at bounding box center [479, 425] width 103 height 23
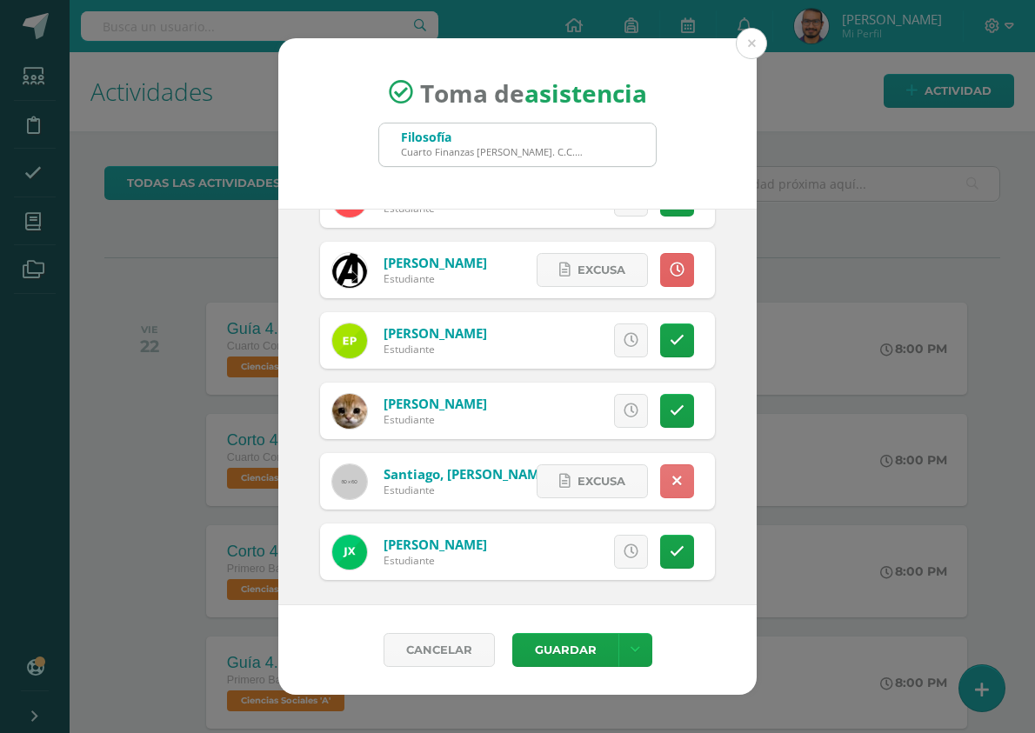
click at [660, 474] on link at bounding box center [677, 481] width 34 height 34
click at [621, 491] on link at bounding box center [631, 481] width 34 height 34
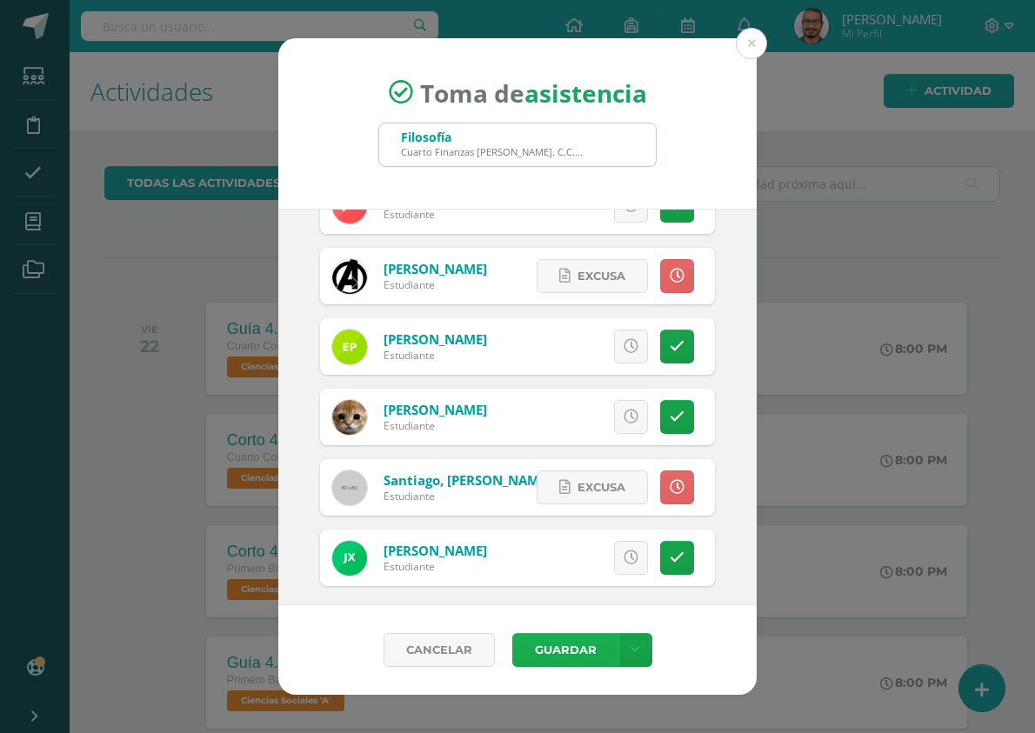
scroll to position [612, 0]
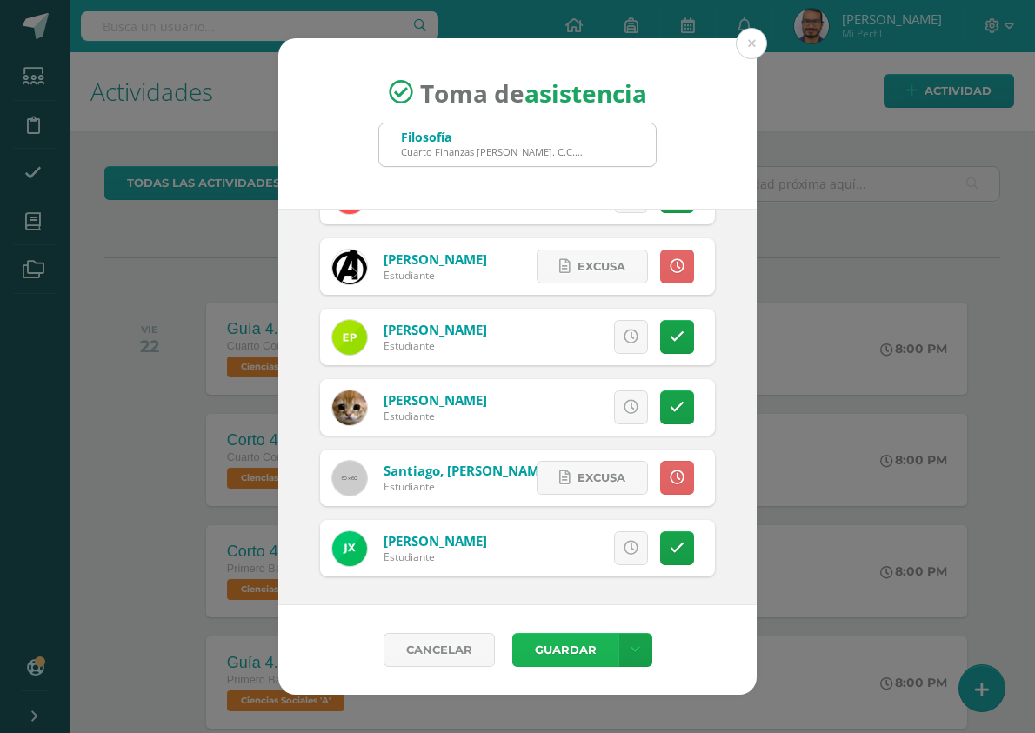
click at [567, 645] on button "Guardar" at bounding box center [565, 650] width 106 height 34
